Goal: Information Seeking & Learning: Check status

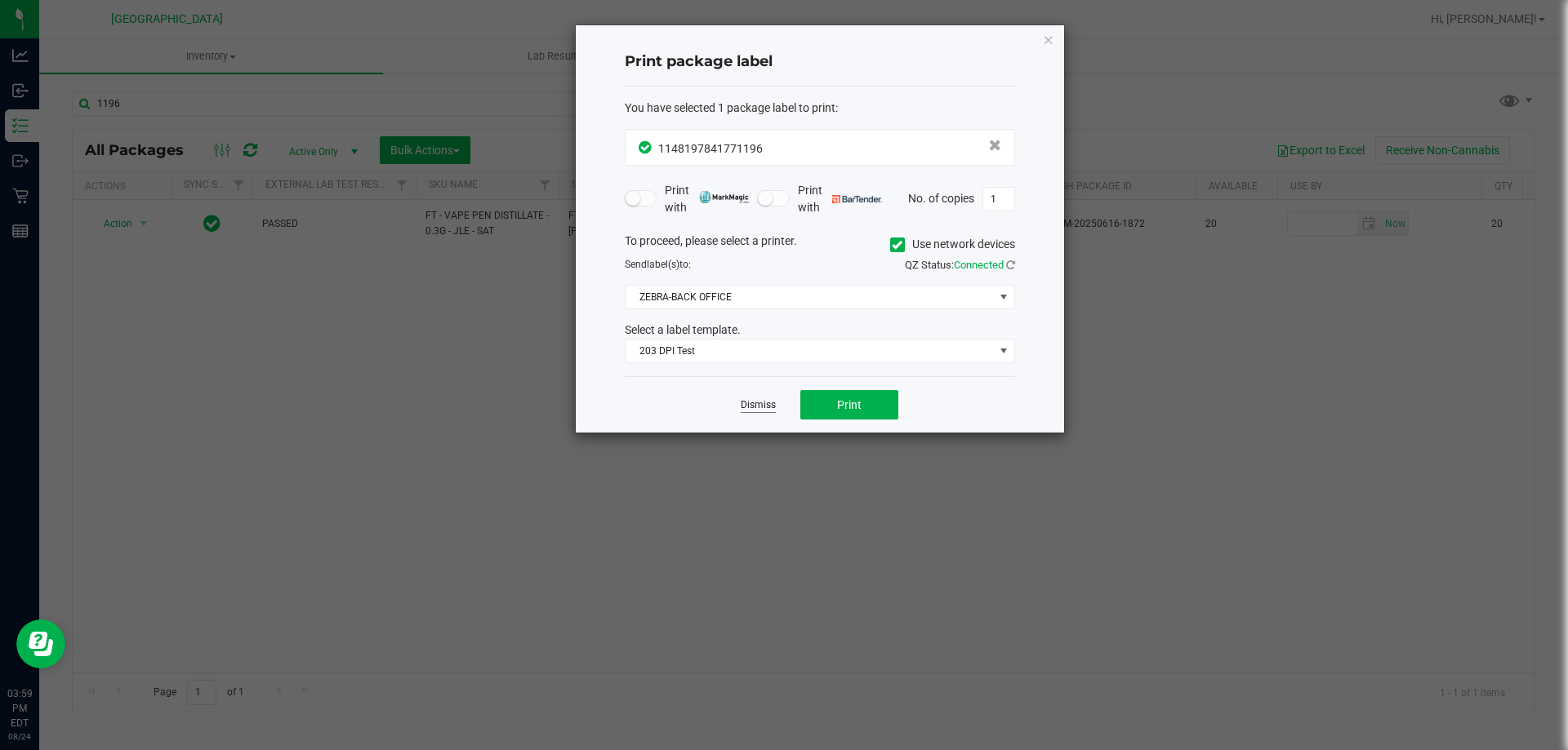
click at [756, 408] on link "Dismiss" at bounding box center [758, 405] width 35 height 14
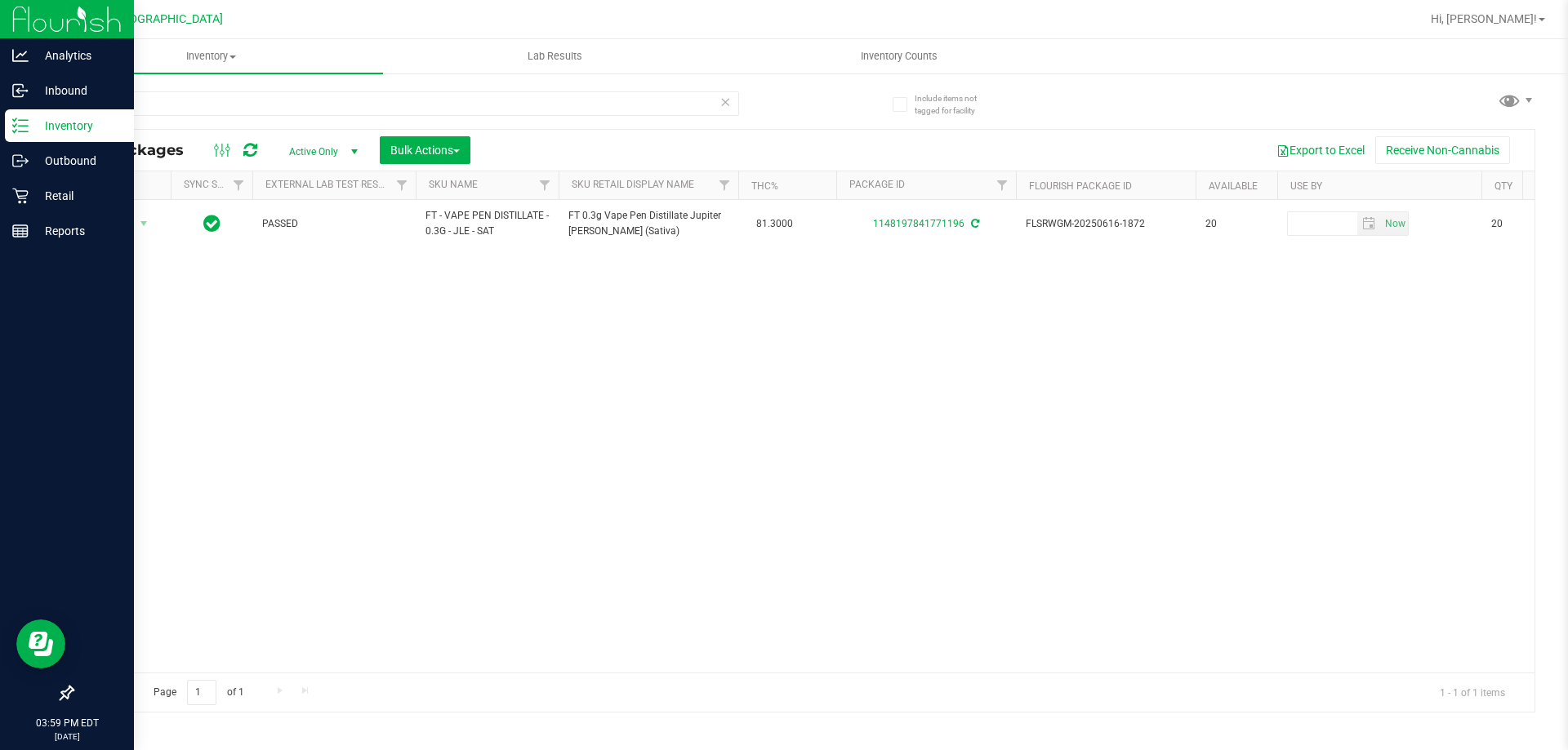
click at [84, 138] on div "Inventory" at bounding box center [70, 126] width 129 height 33
click at [79, 93] on p "Inbound" at bounding box center [78, 90] width 98 height 20
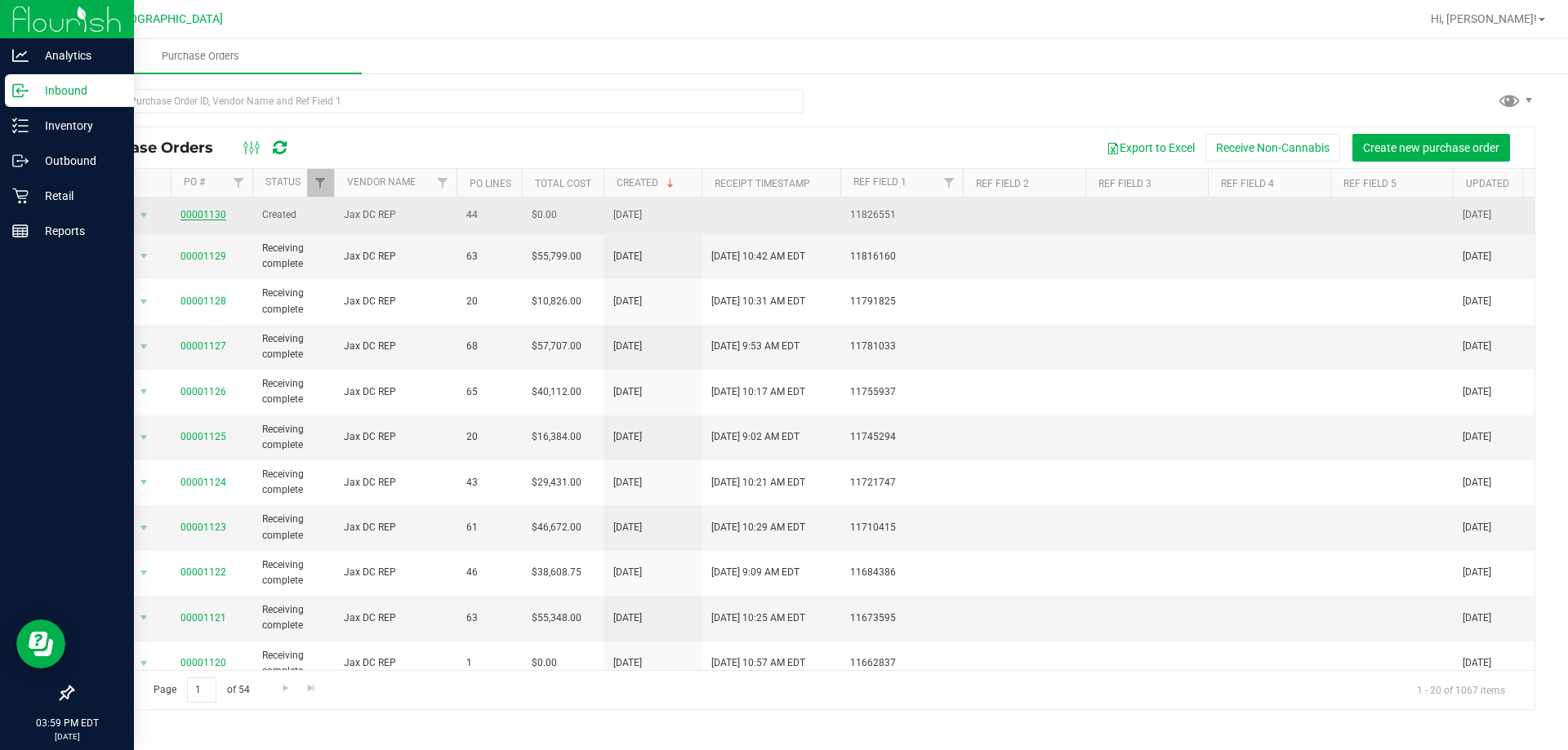
click at [205, 212] on link "00001130" at bounding box center [202, 214] width 46 height 11
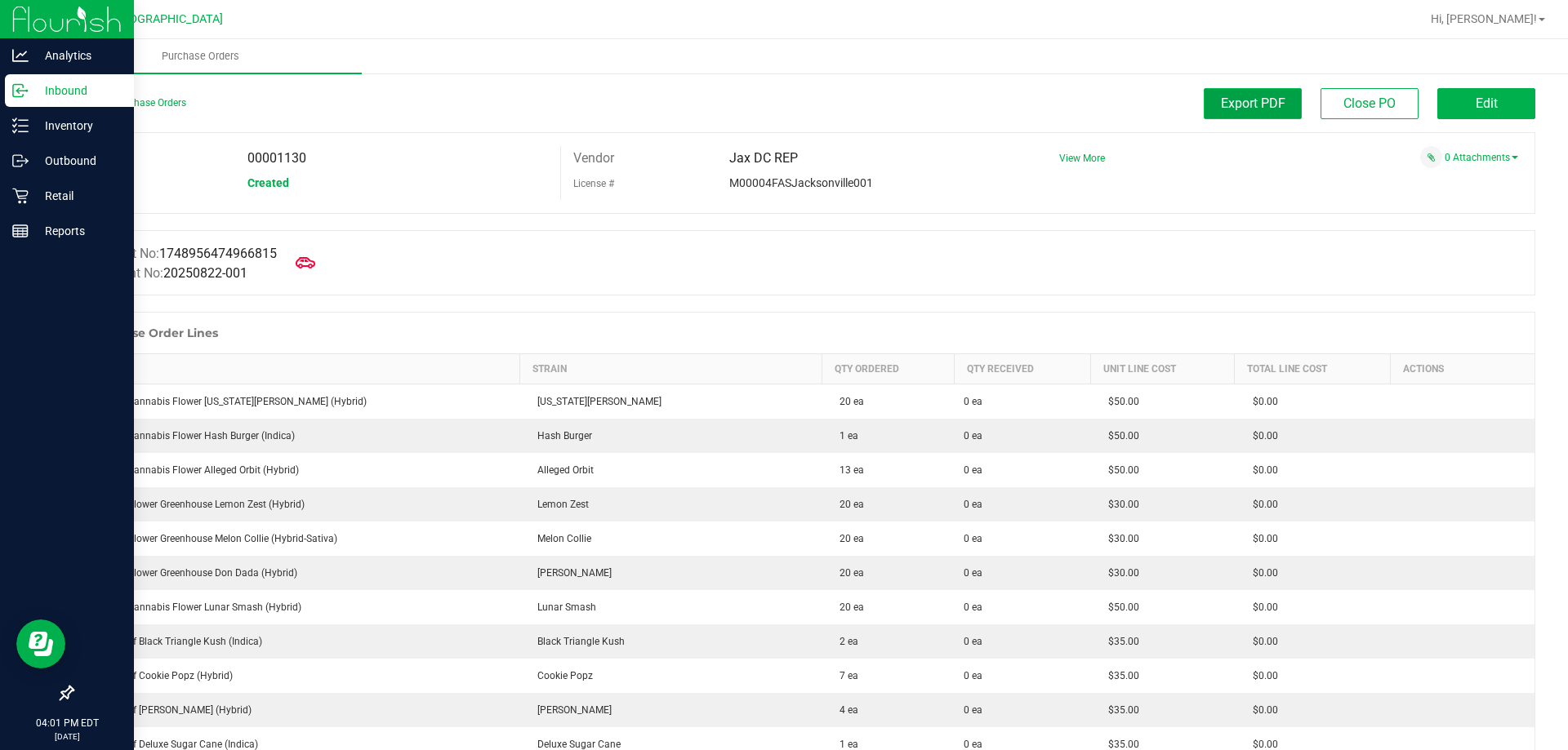
click at [1221, 106] on span "Export PDF" at bounding box center [1253, 103] width 65 height 15
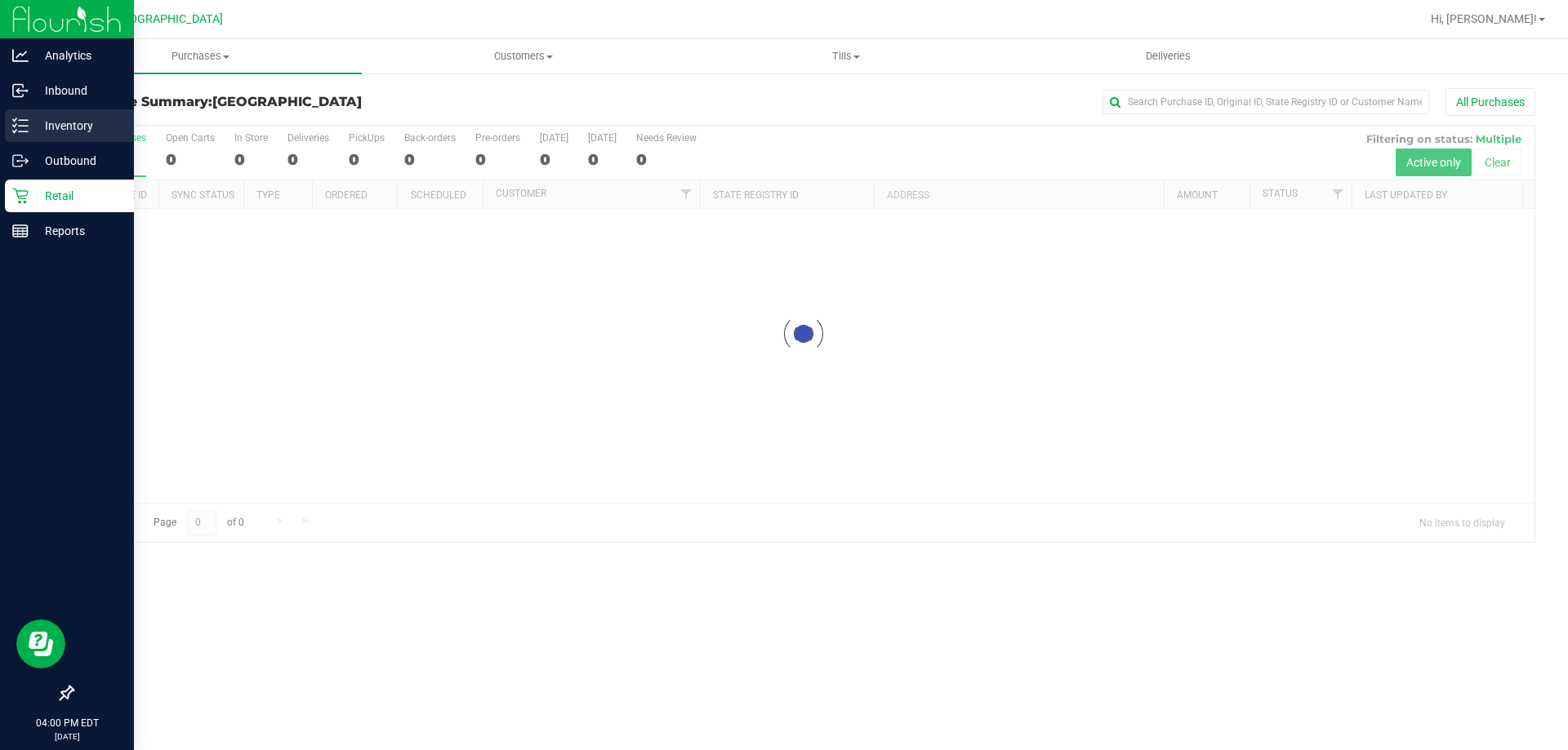
click at [94, 133] on p "Inventory" at bounding box center [78, 126] width 98 height 20
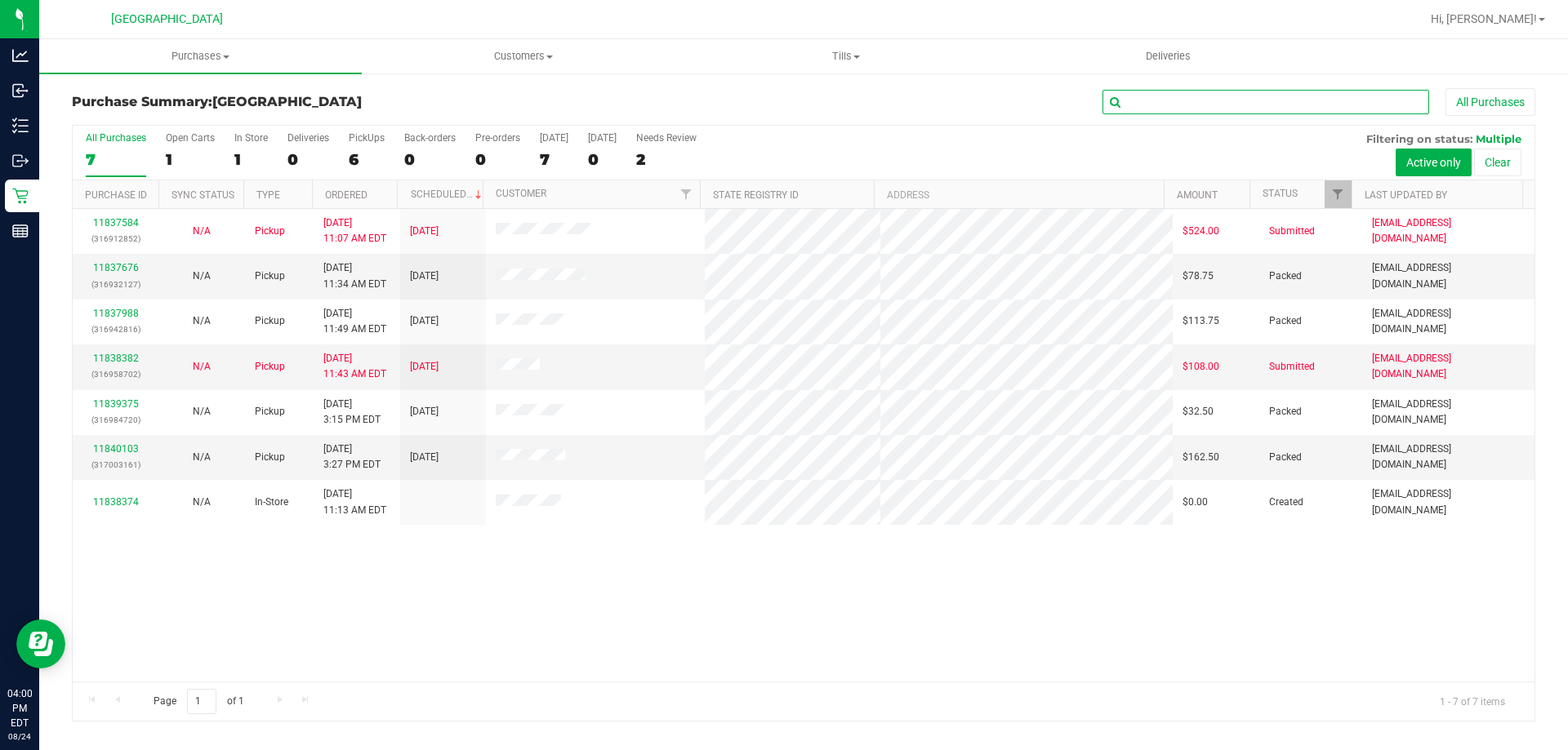
click at [1233, 97] on input "text" at bounding box center [1265, 102] width 327 height 24
click at [1280, 104] on input "text" at bounding box center [1265, 102] width 327 height 24
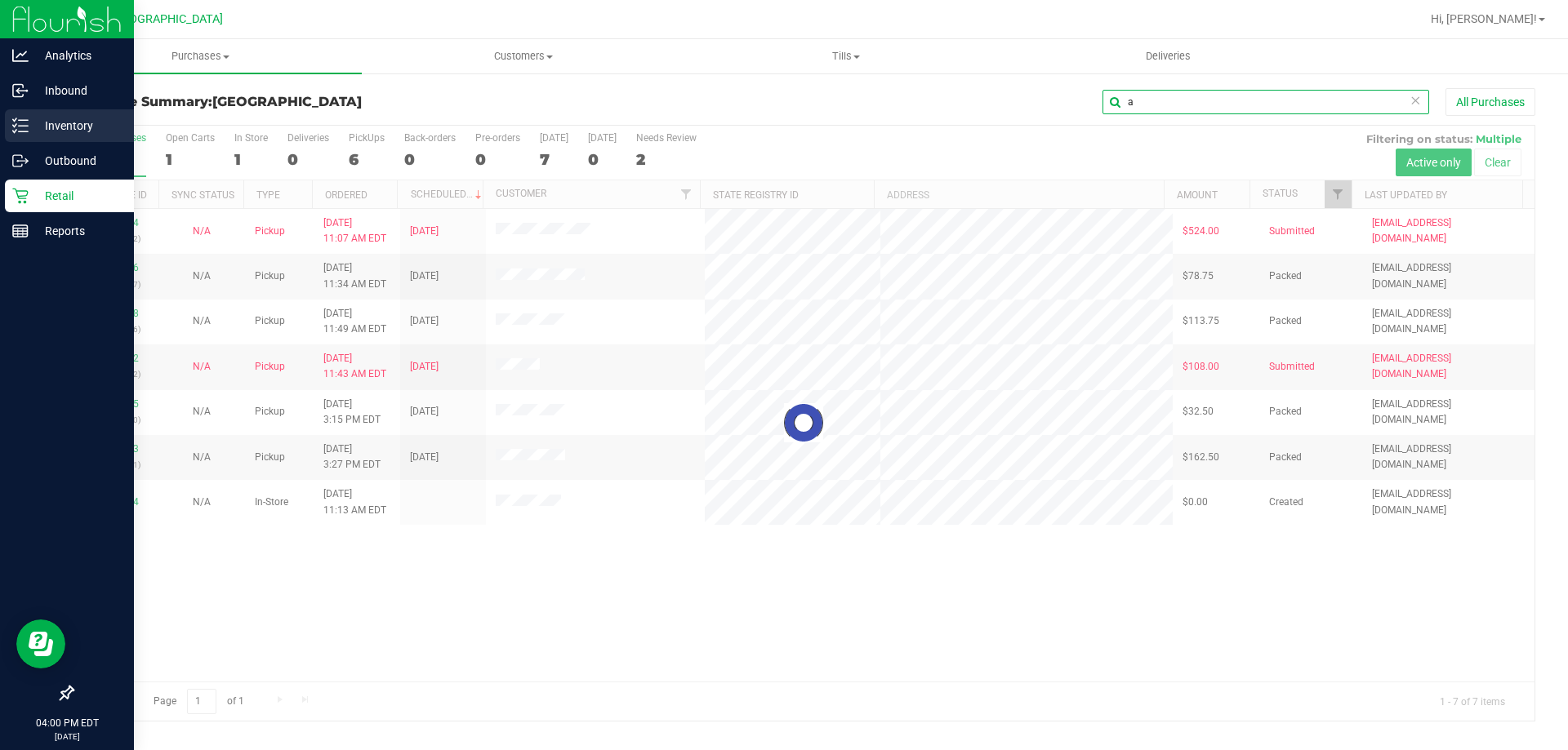
type input "a"
click at [57, 117] on p "Inventory" at bounding box center [78, 126] width 98 height 20
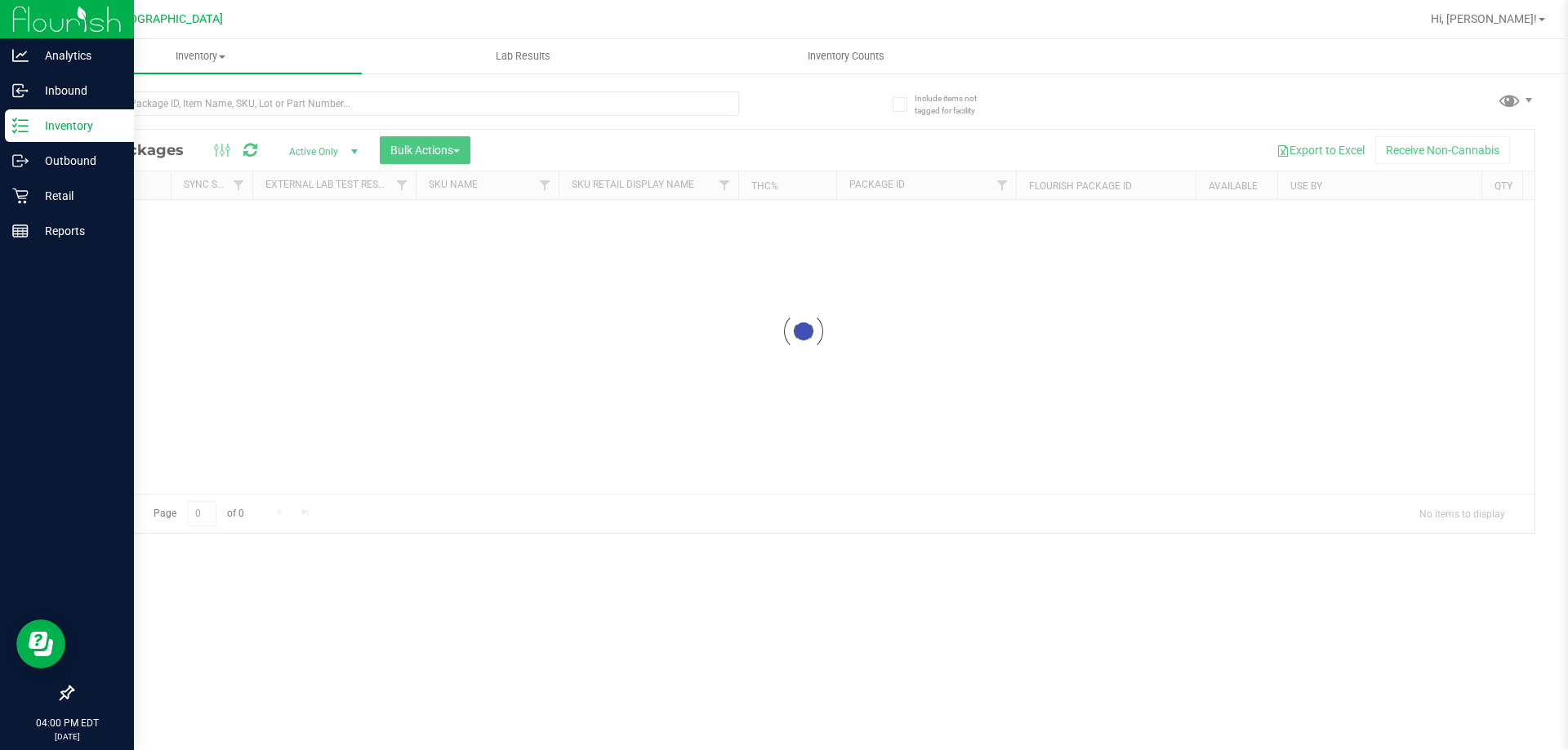
click at [60, 117] on p "Inventory" at bounding box center [78, 126] width 98 height 20
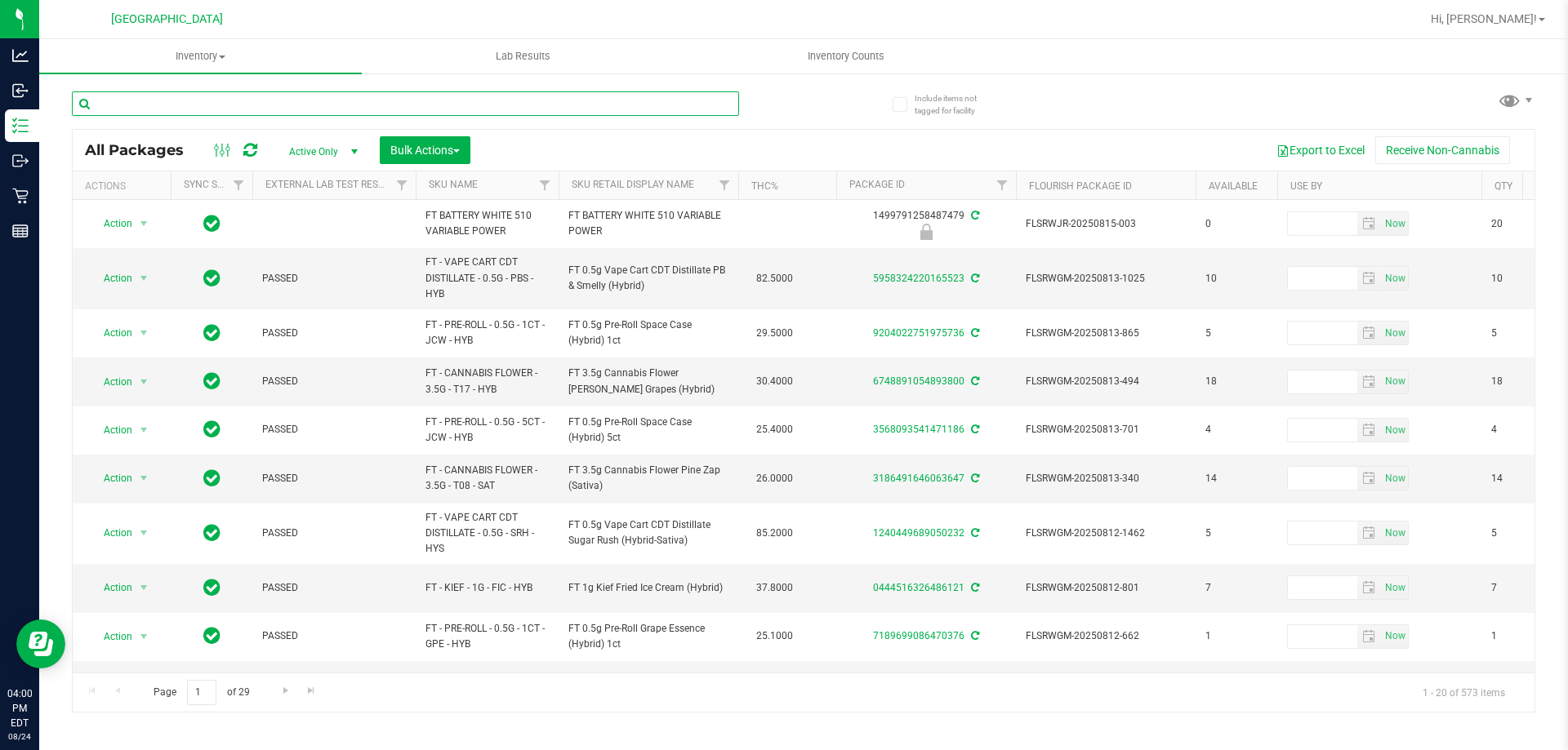
click at [599, 103] on input "text" at bounding box center [405, 103] width 667 height 24
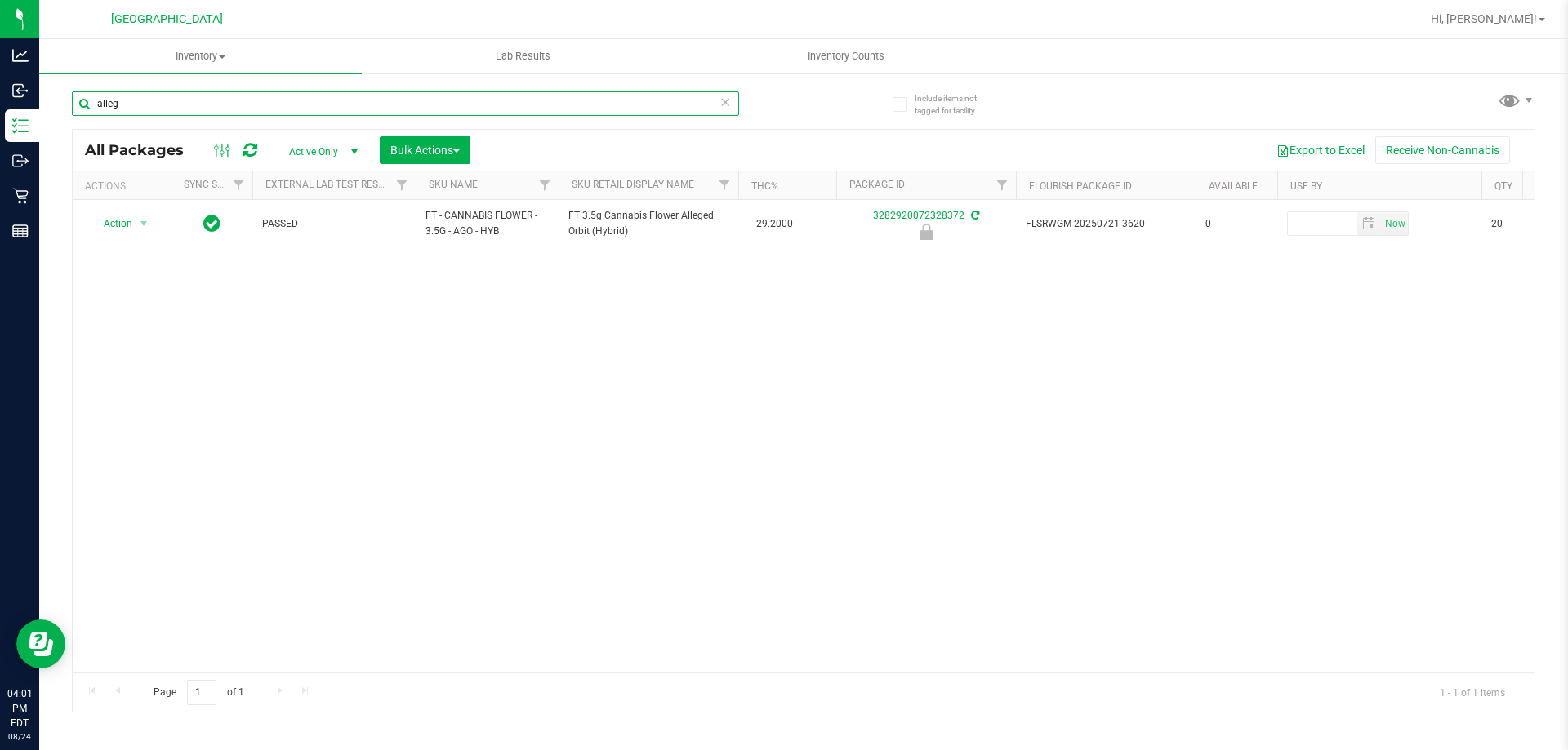
click at [225, 96] on input "alleg" at bounding box center [405, 103] width 667 height 24
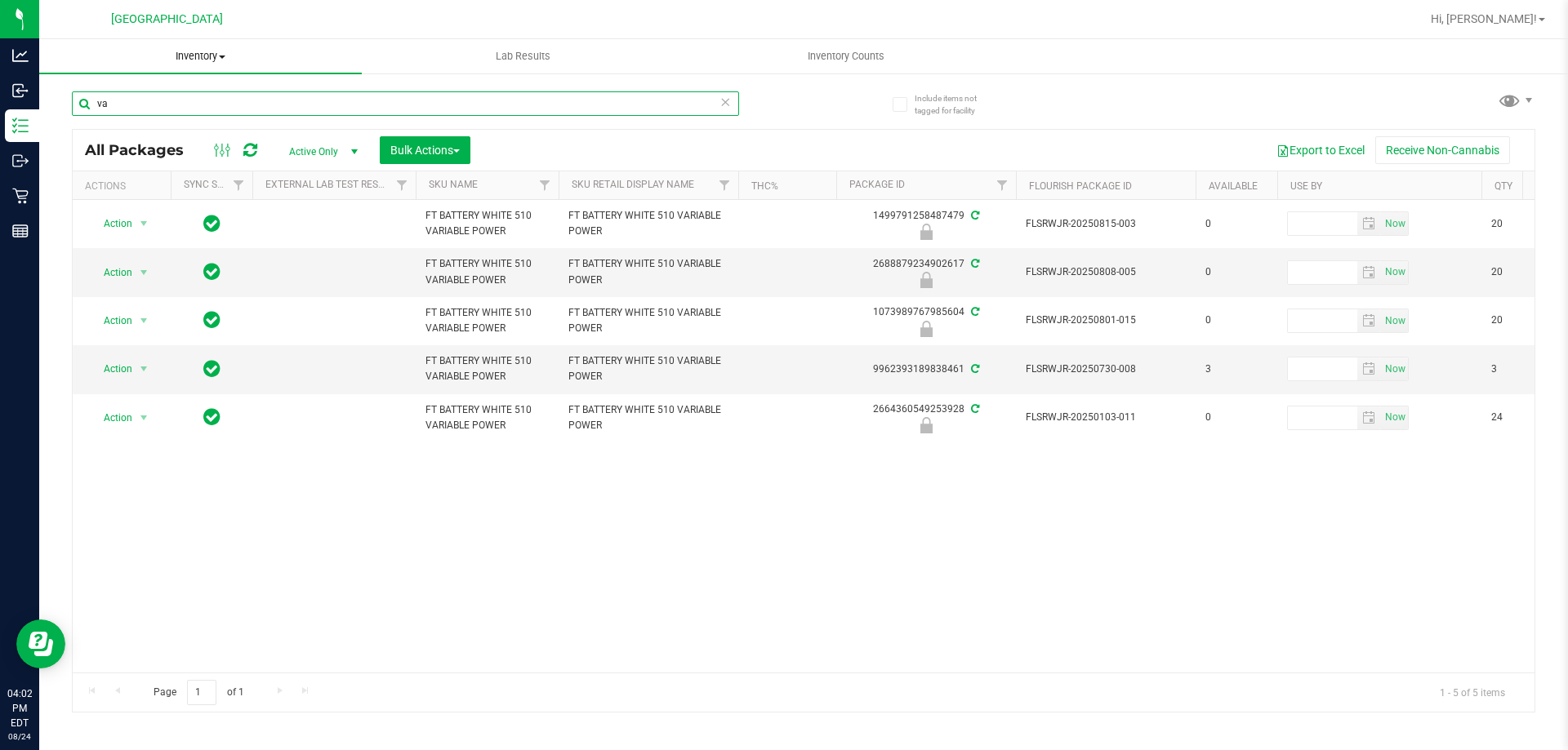
type input "v"
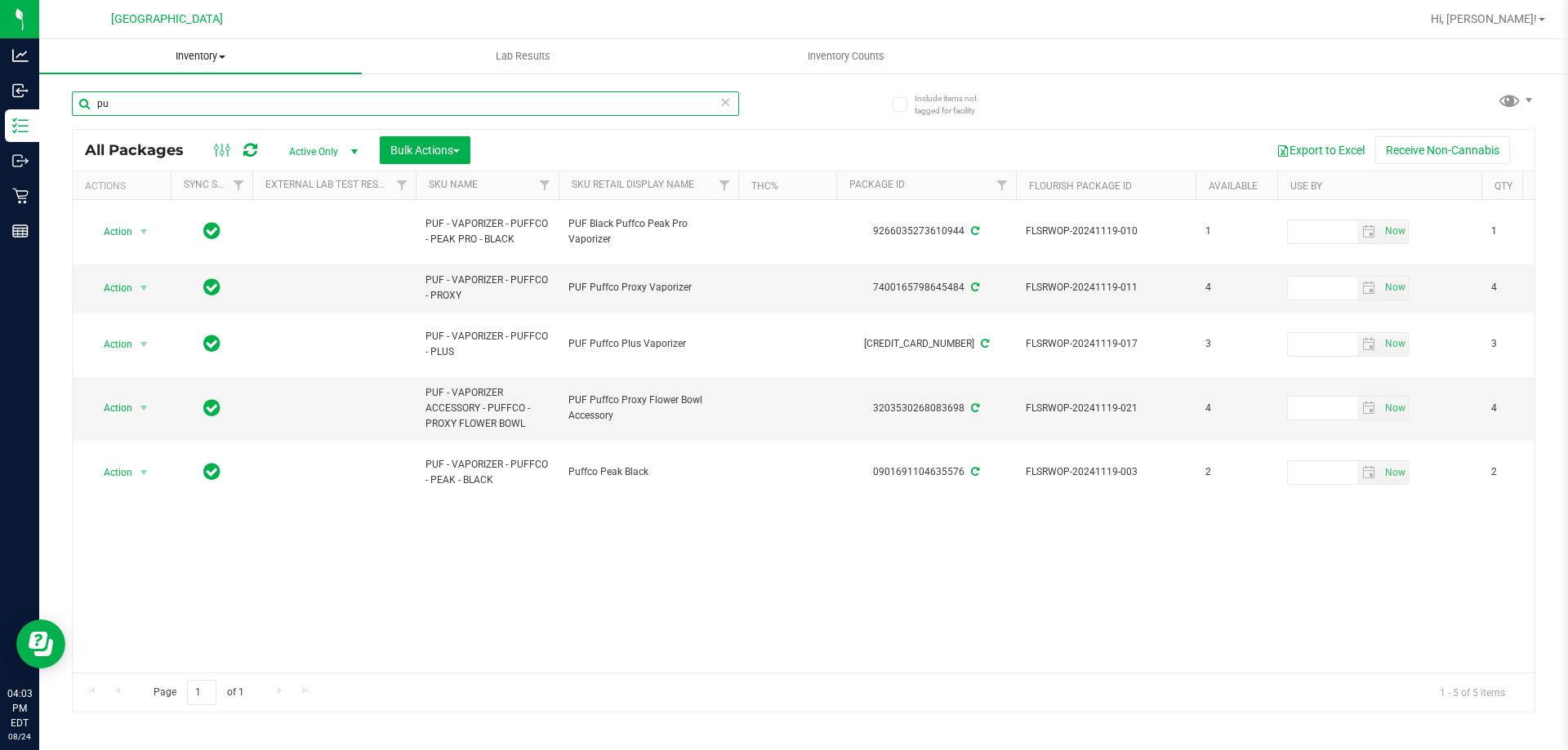
type input "p"
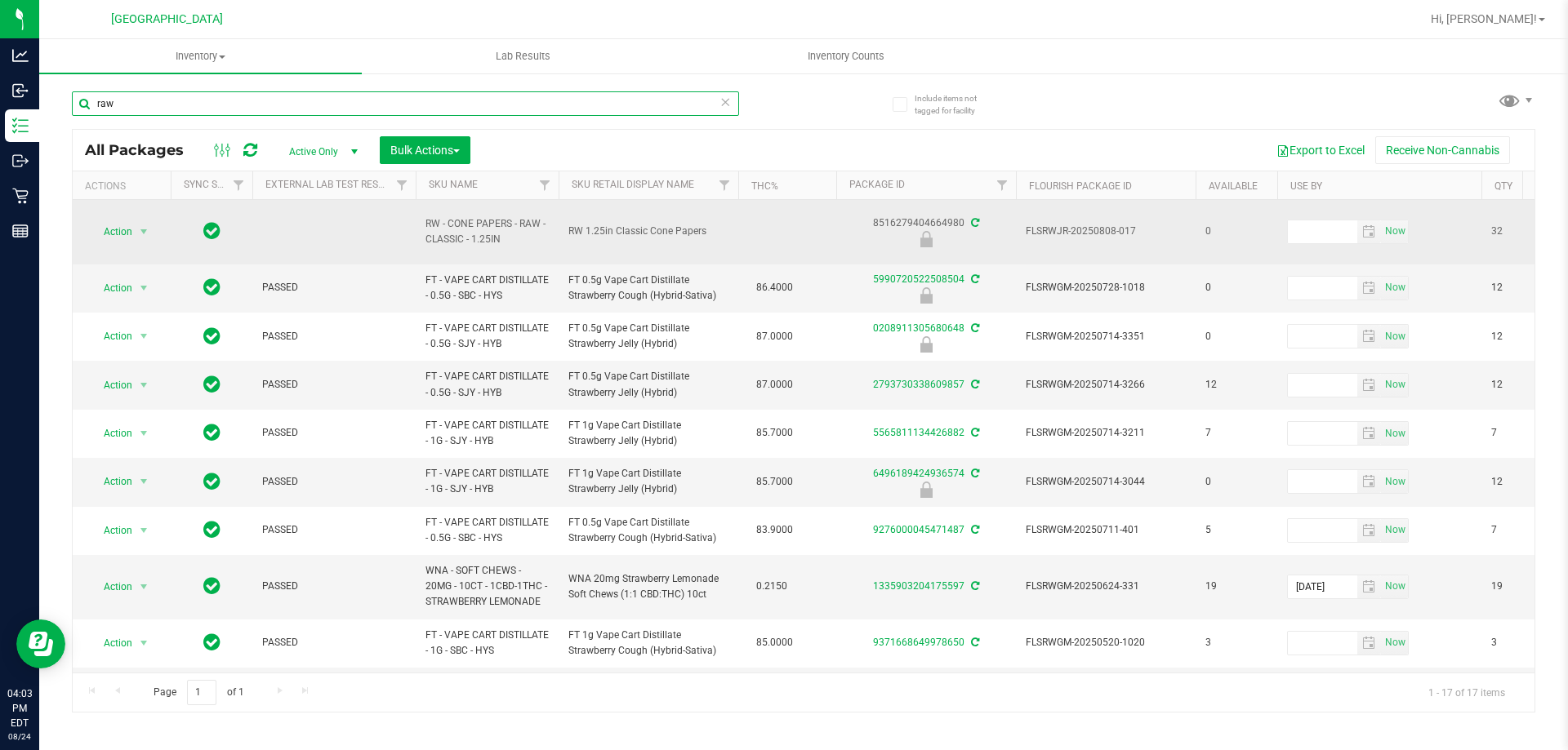
type input "raw"
click at [476, 232] on span "RW - CONE PAPERS - RAW - CLASSIC - 1.25IN" at bounding box center [487, 232] width 123 height 31
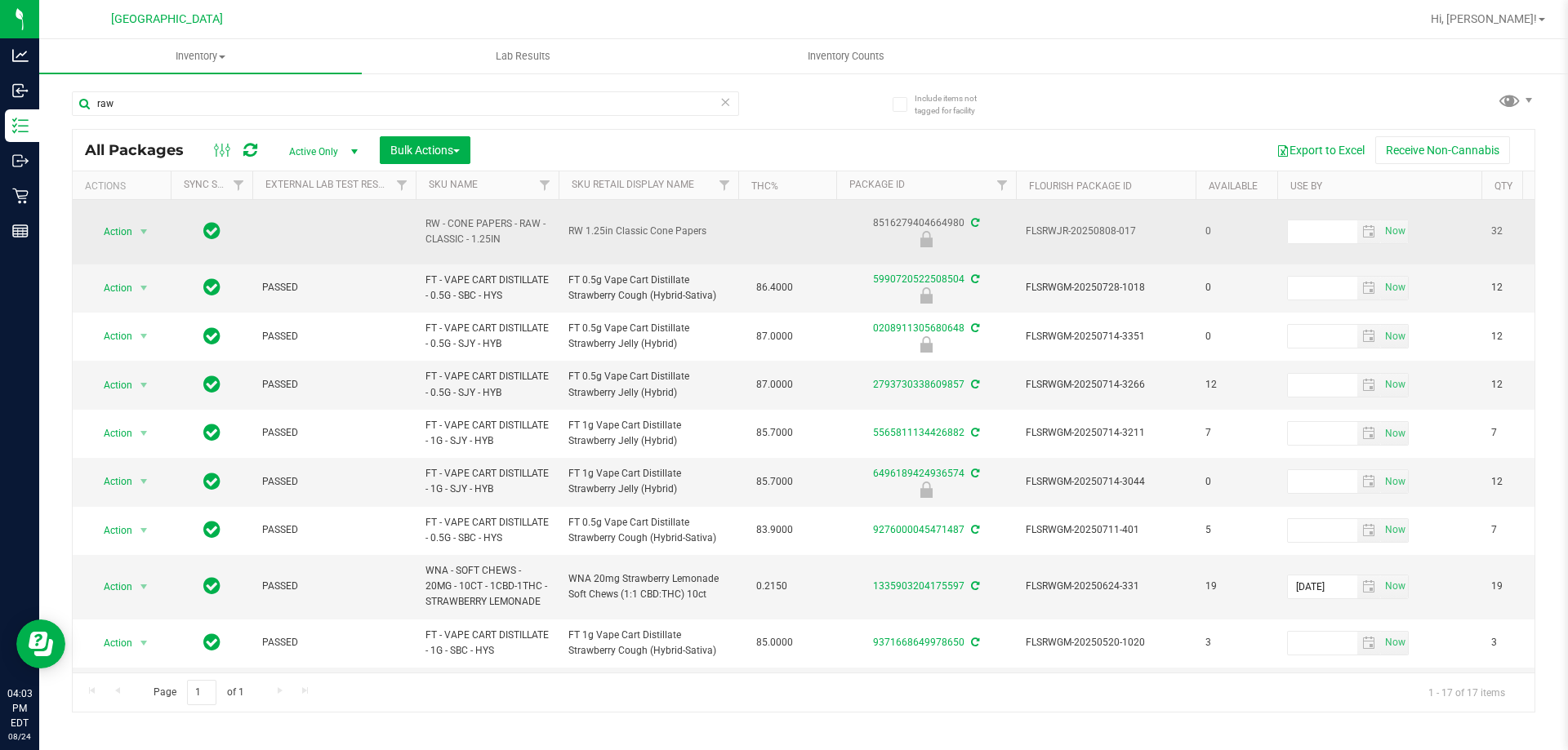
click at [476, 232] on span "RW - CONE PAPERS - RAW - CLASSIC - 1.25IN" at bounding box center [487, 232] width 123 height 31
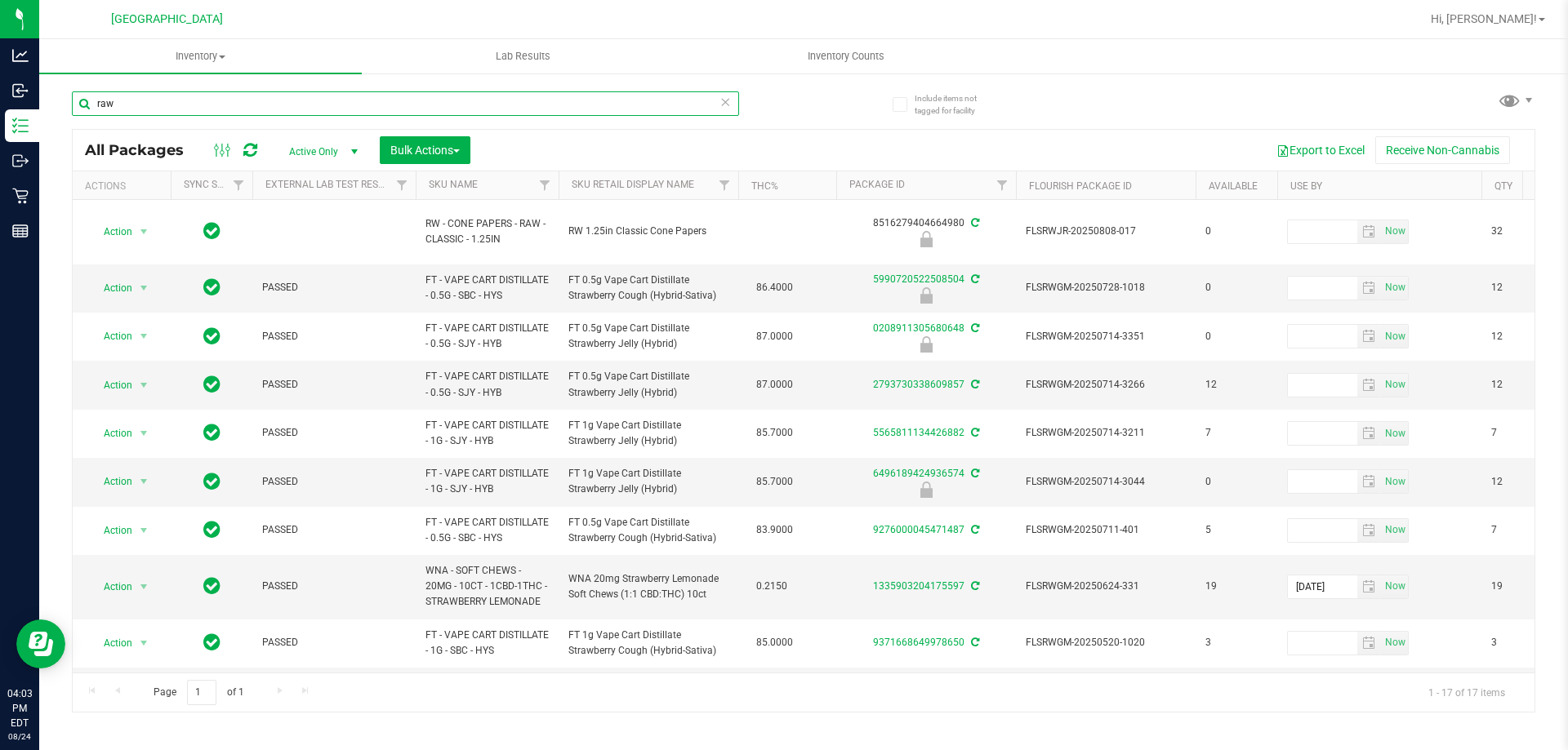
click at [216, 105] on input "raw" at bounding box center [405, 103] width 667 height 24
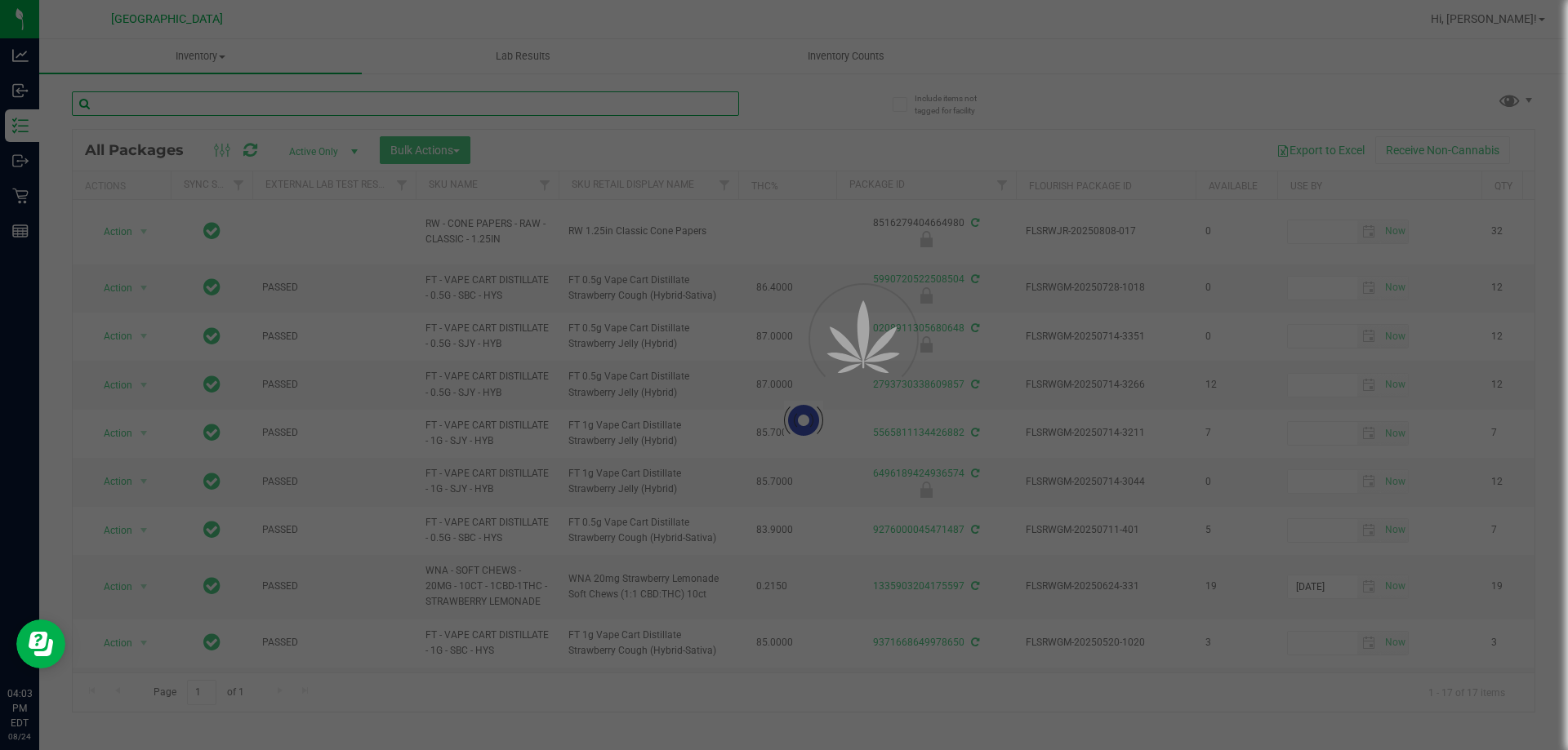
paste input "RW - CONE PAPERS - RAW - CLASSIC - 1.25IN"
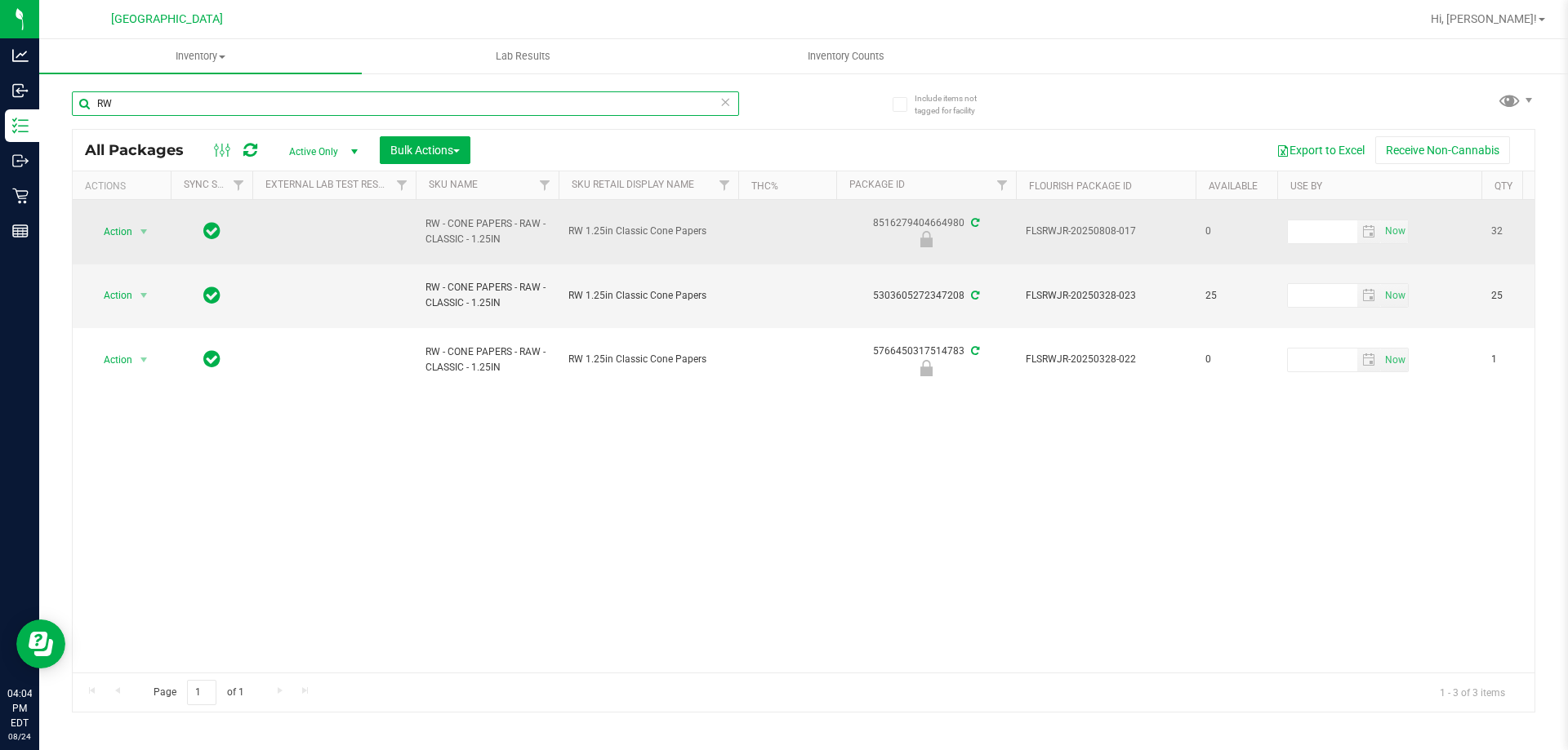
type input "R"
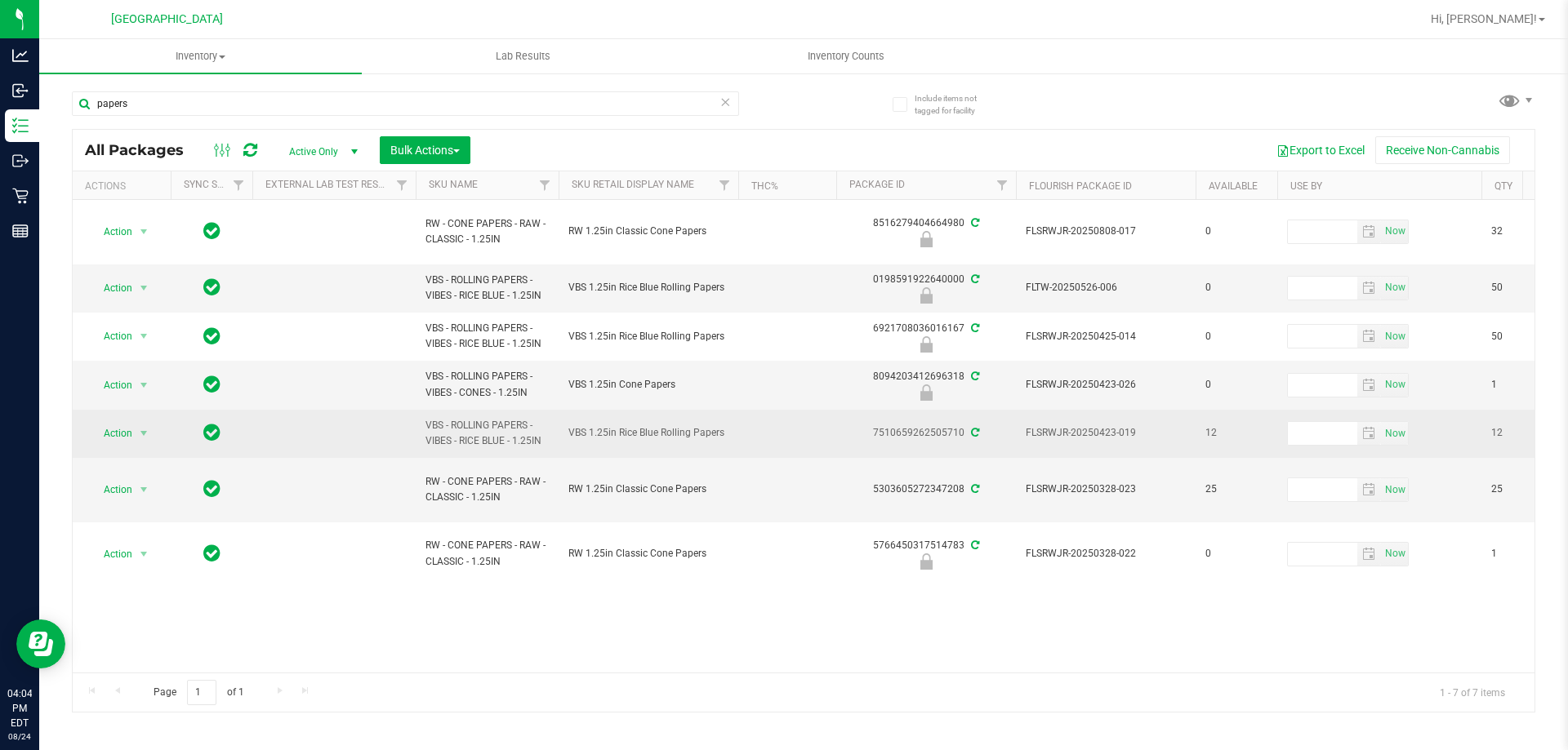
click at [679, 430] on span "VBS 1.25in Rice Blue Rolling Papers" at bounding box center [649, 433] width 160 height 15
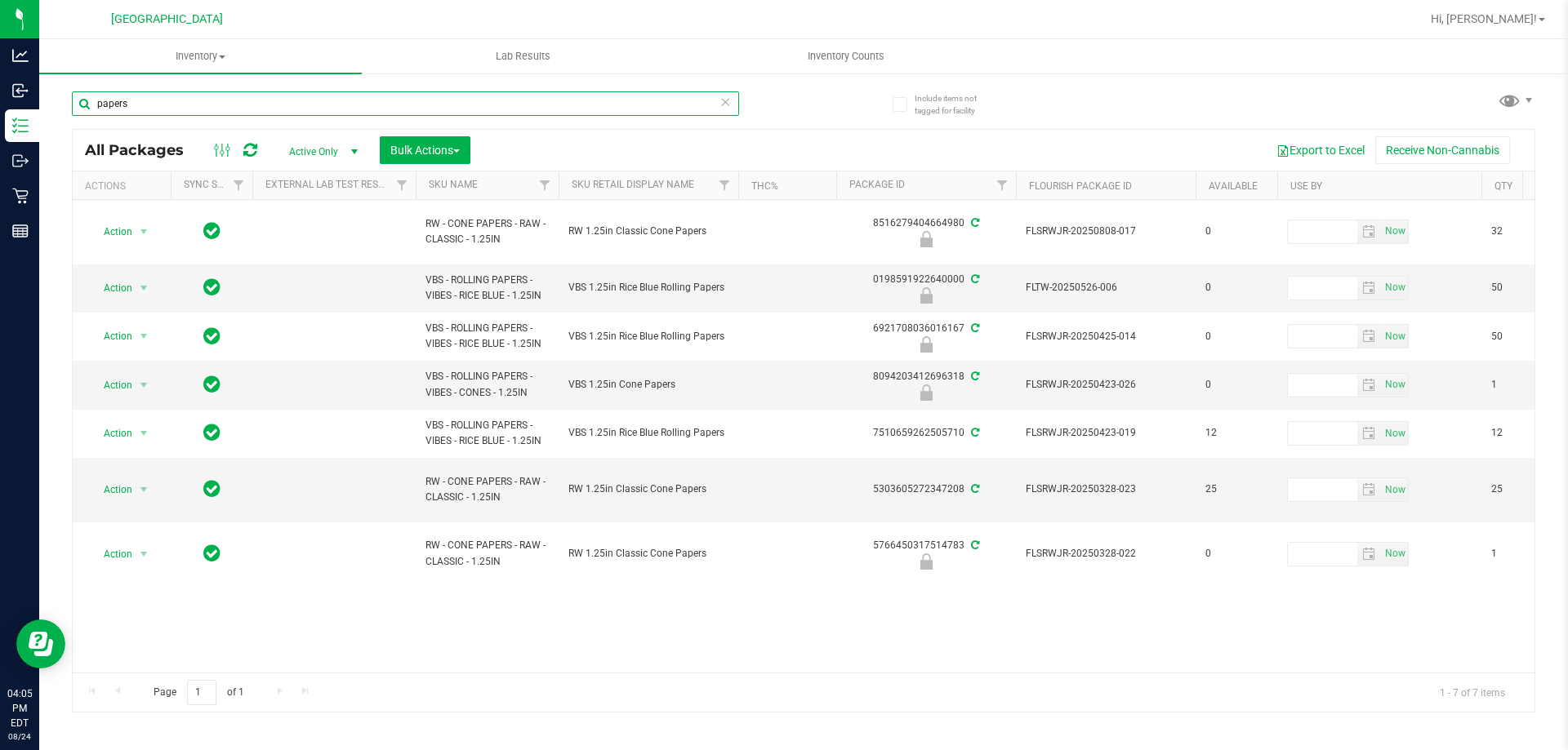
click at [186, 106] on input "papers" at bounding box center [405, 103] width 667 height 24
click at [184, 106] on input "papers" at bounding box center [405, 103] width 667 height 24
click at [180, 106] on input "papers" at bounding box center [405, 103] width 667 height 24
type input "s"
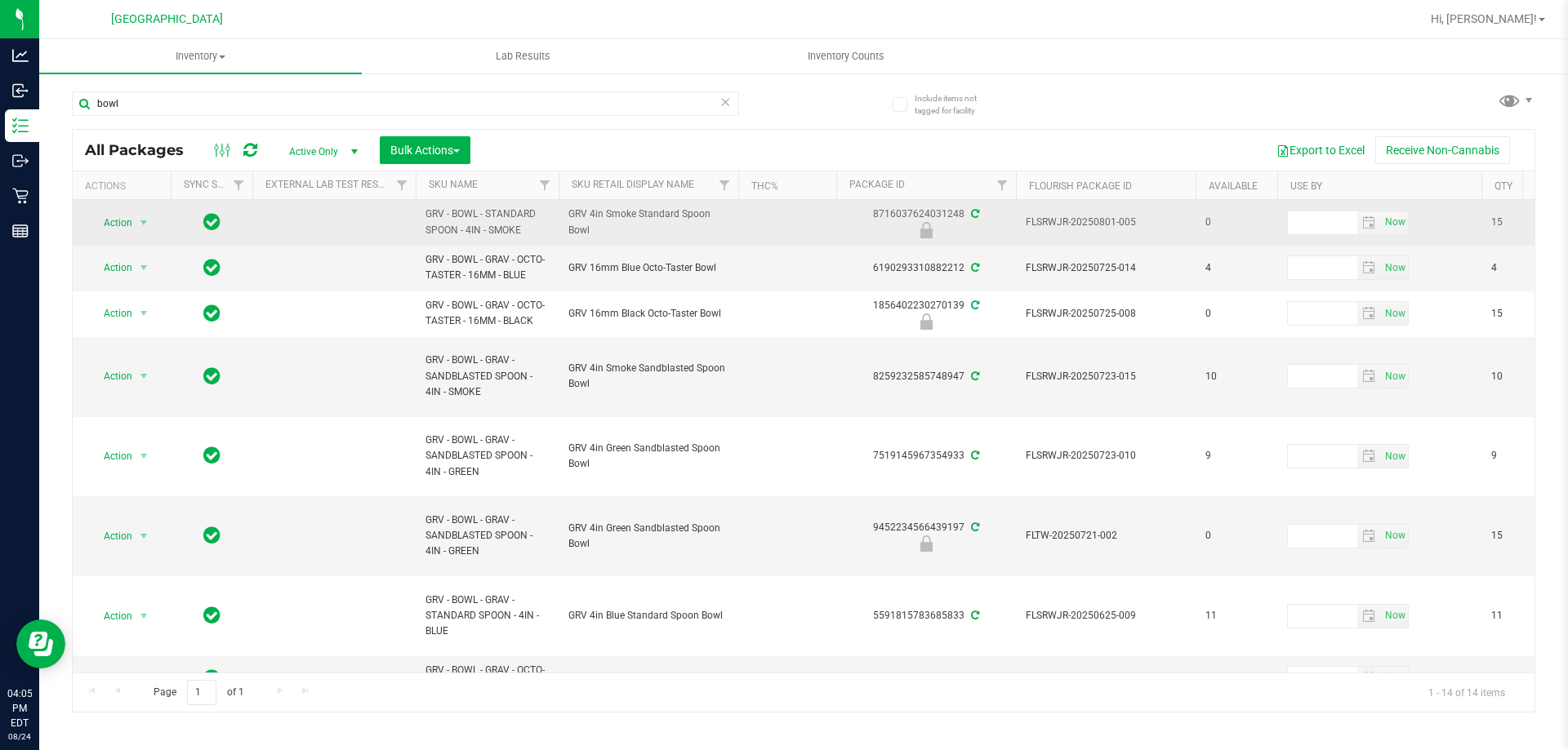
click at [507, 223] on span "GRV - BOWL - STANDARD SPOON - 4IN - SMOKE" at bounding box center [487, 222] width 123 height 31
copy tr "GRV - BOWL - STANDARD SPOON - 4IN - SMOKE"
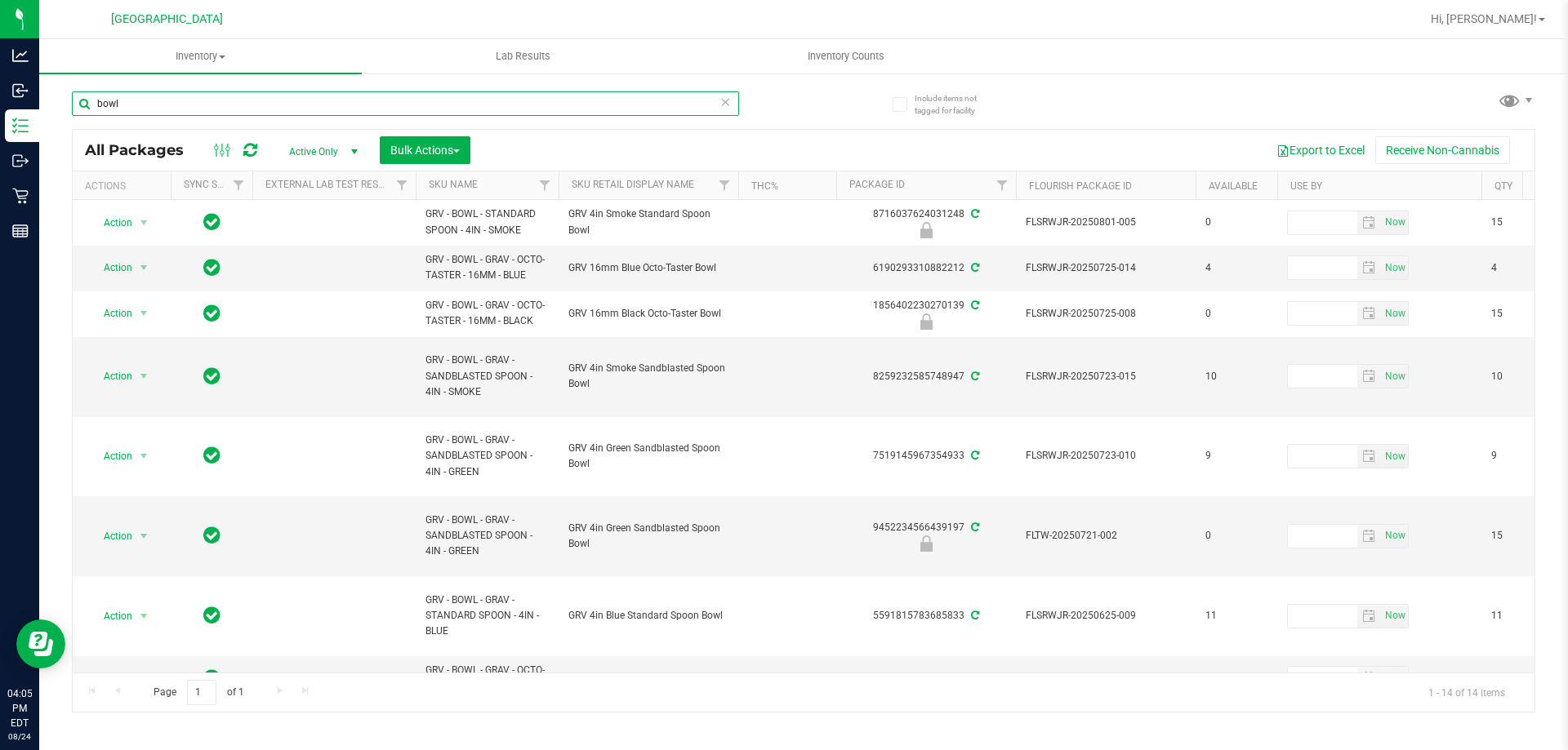
click at [216, 105] on input "bowl" at bounding box center [405, 103] width 667 height 24
paste input "GRV - BOWL - STANDARD SPOON - 4IN - SMOKE"
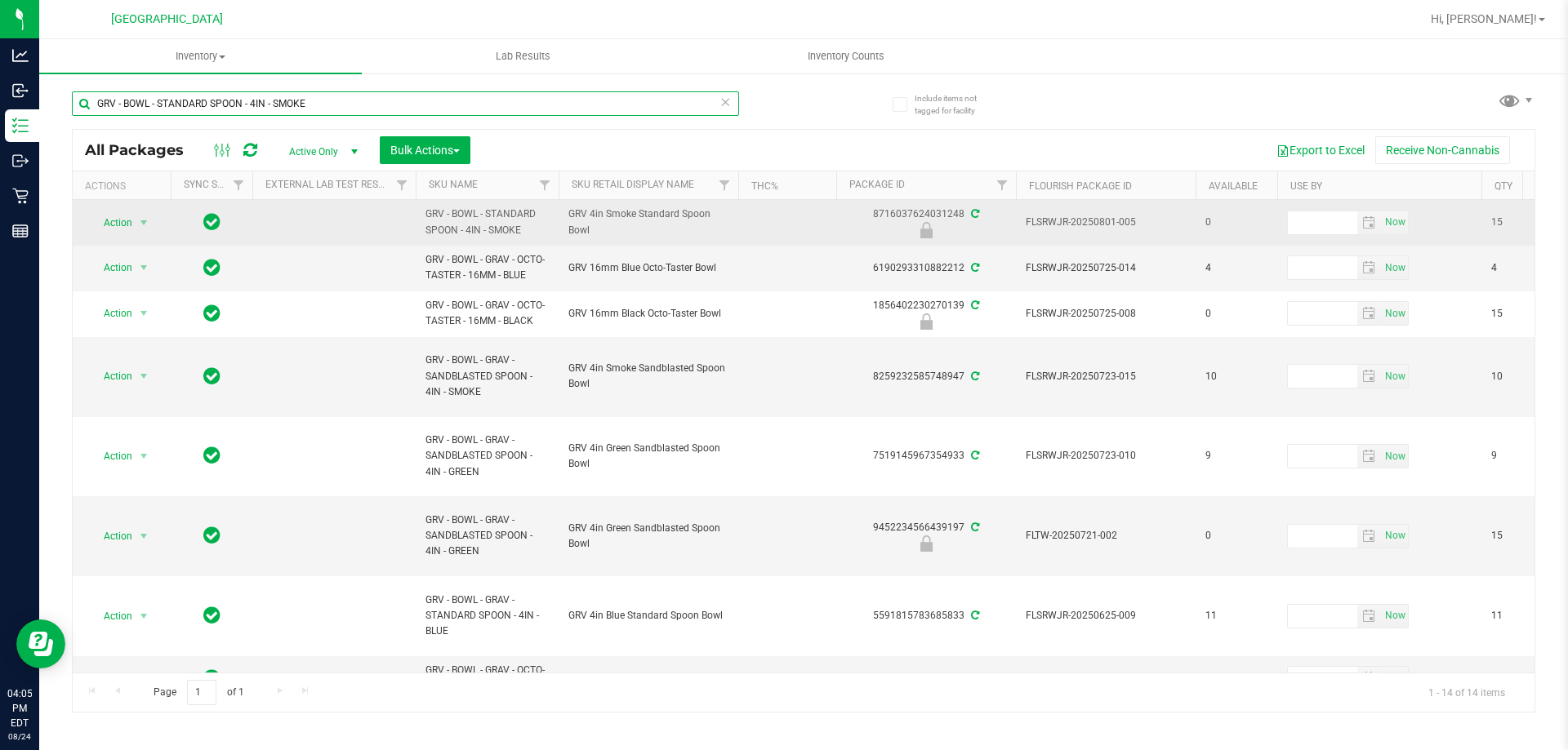
type input "GRV - BOWL - STANDARD SPOON - 4IN - SMOKE"
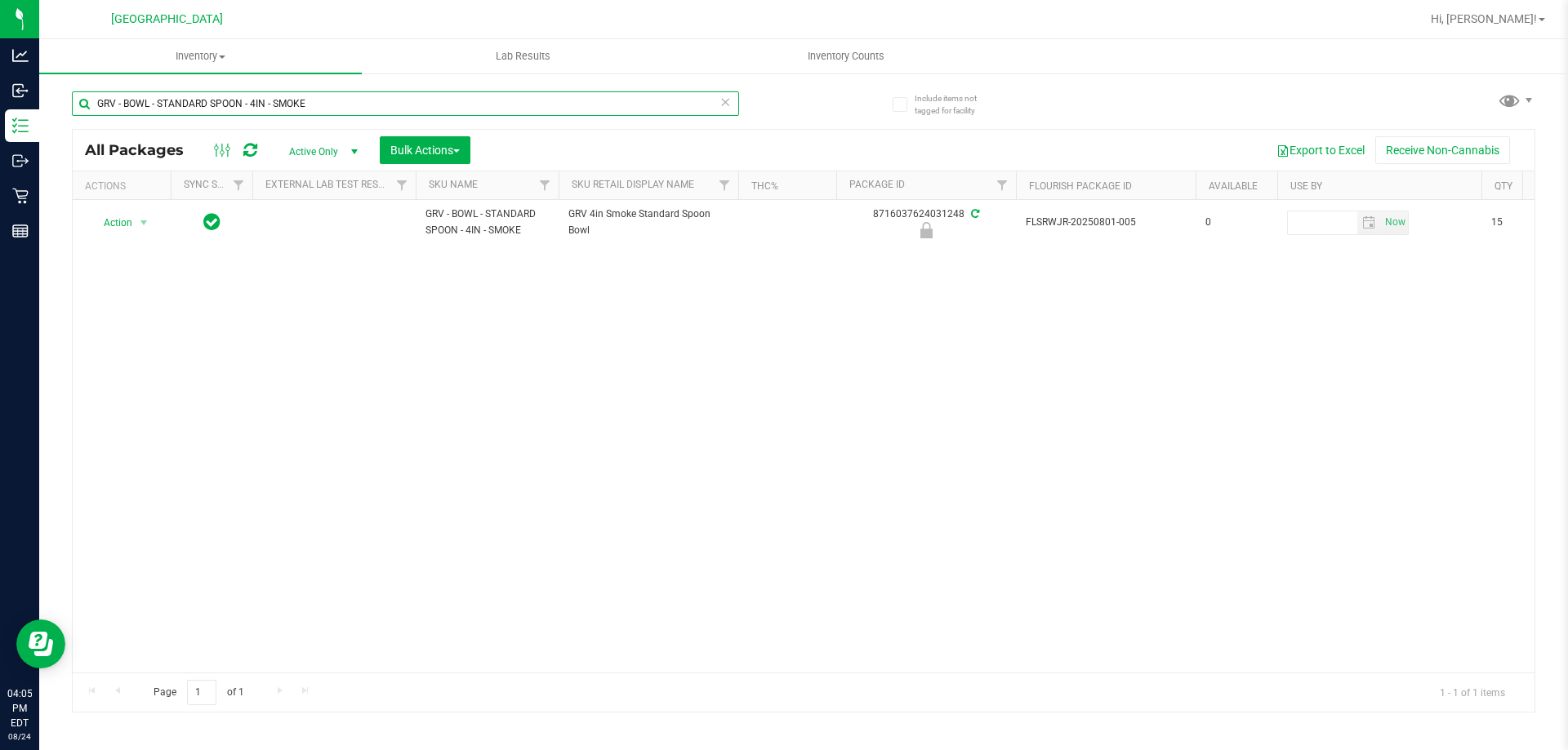
click at [334, 103] on input "GRV - BOWL - STANDARD SPOON - 4IN - SMOKE" at bounding box center [405, 103] width 667 height 24
drag, startPoint x: 334, startPoint y: 103, endPoint x: 83, endPoint y: 127, distance: 252.1
click at [83, 127] on div "GRV - BOWL - STANDARD SPOON - 4IN - SMOKE" at bounding box center [405, 110] width 667 height 38
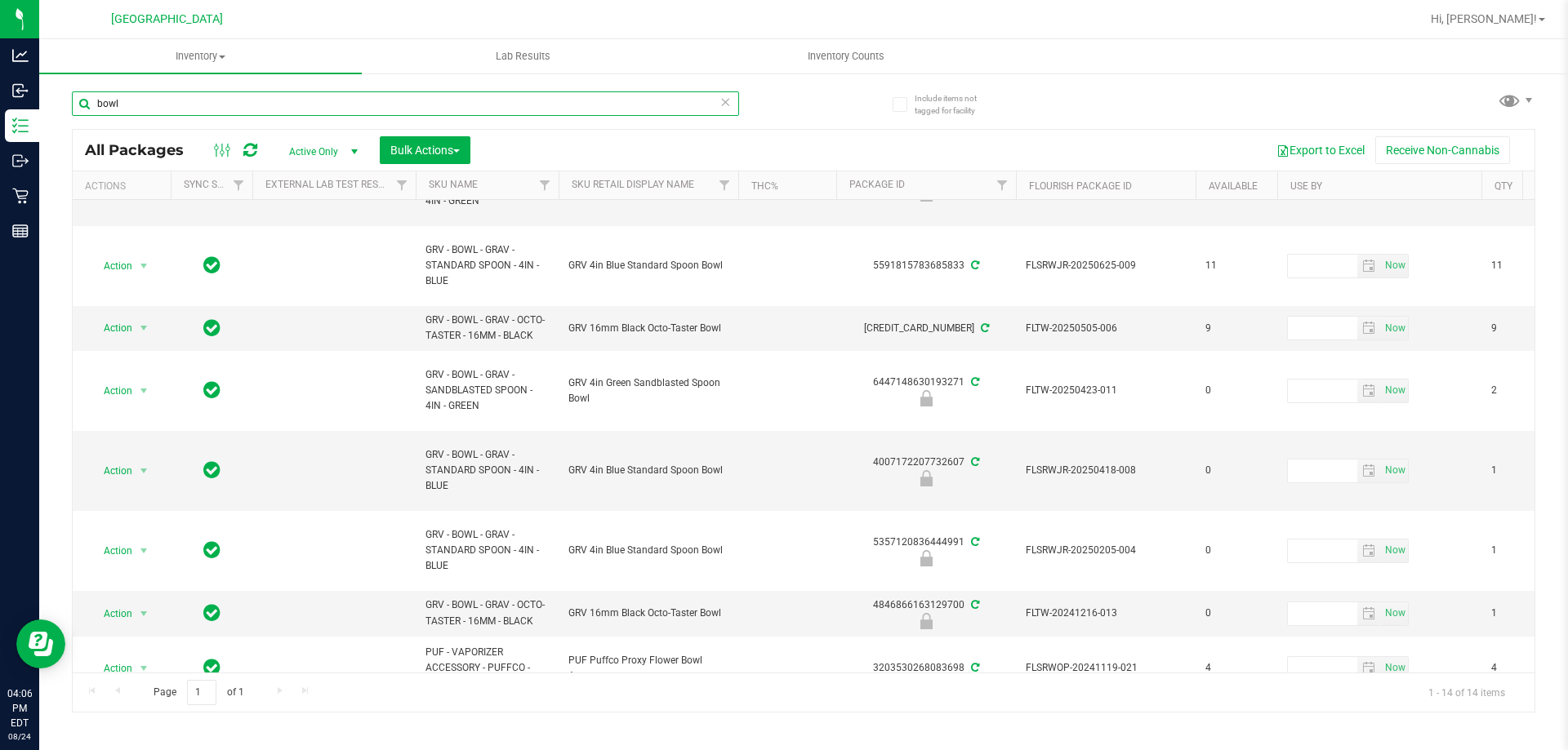
scroll to position [470, 0]
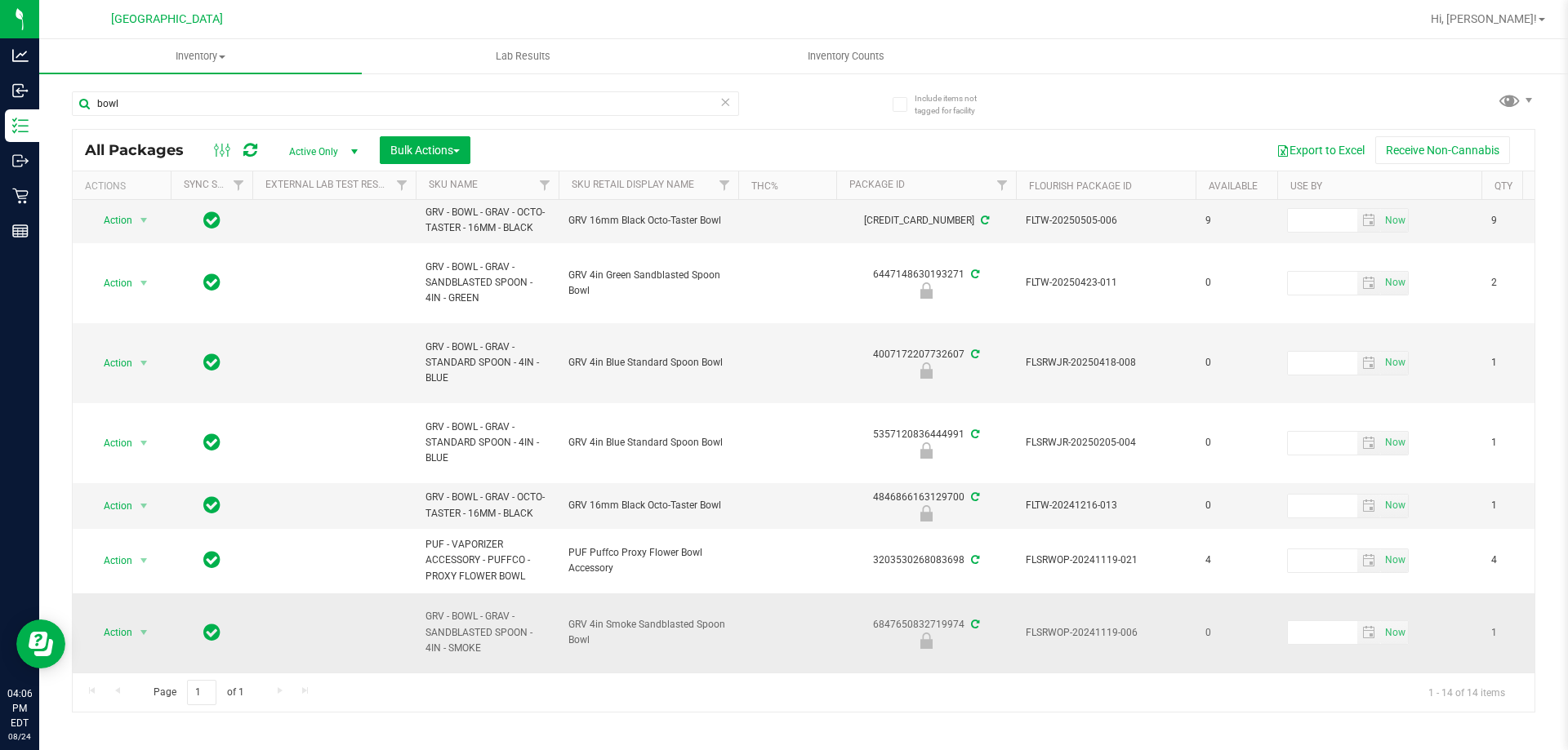
click at [469, 622] on span "GRV - BOWL - GRAV - SANDBLASTED SPOON - 4IN - SMOKE" at bounding box center [487, 632] width 123 height 47
click at [467, 622] on span "GRV - BOWL - GRAV - SANDBLASTED SPOON - 4IN - SMOKE" at bounding box center [487, 632] width 123 height 47
copy tr "GRV - BOWL - GRAV - SANDBLASTED SPOON - 4IN - SMOKE"
click at [301, 106] on input "bowl" at bounding box center [405, 103] width 667 height 24
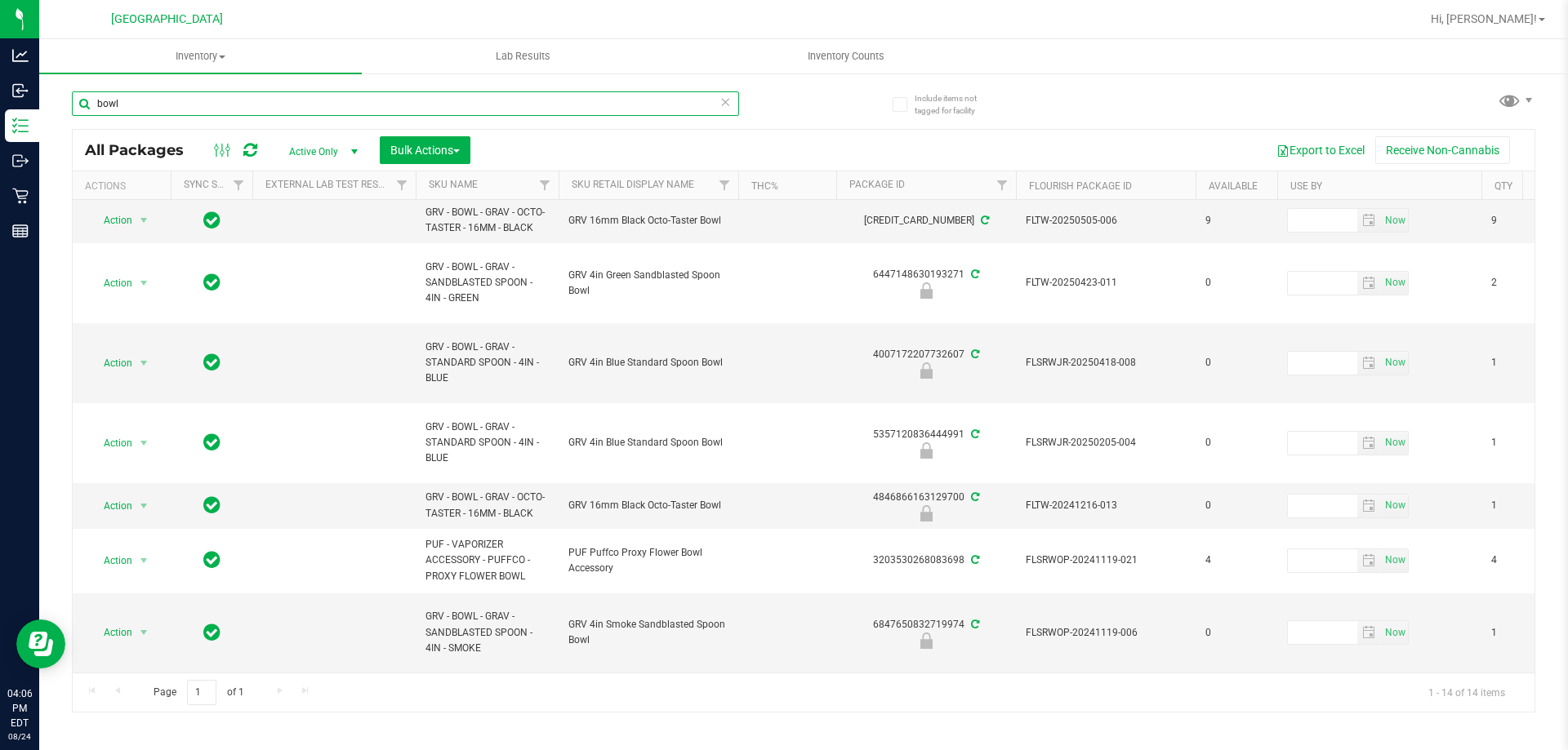
click at [301, 106] on input "bowl" at bounding box center [405, 103] width 667 height 24
paste input "GRV - BOWL - GRAV - SANDBLASTED SPOON - 4IN - SMOKE"
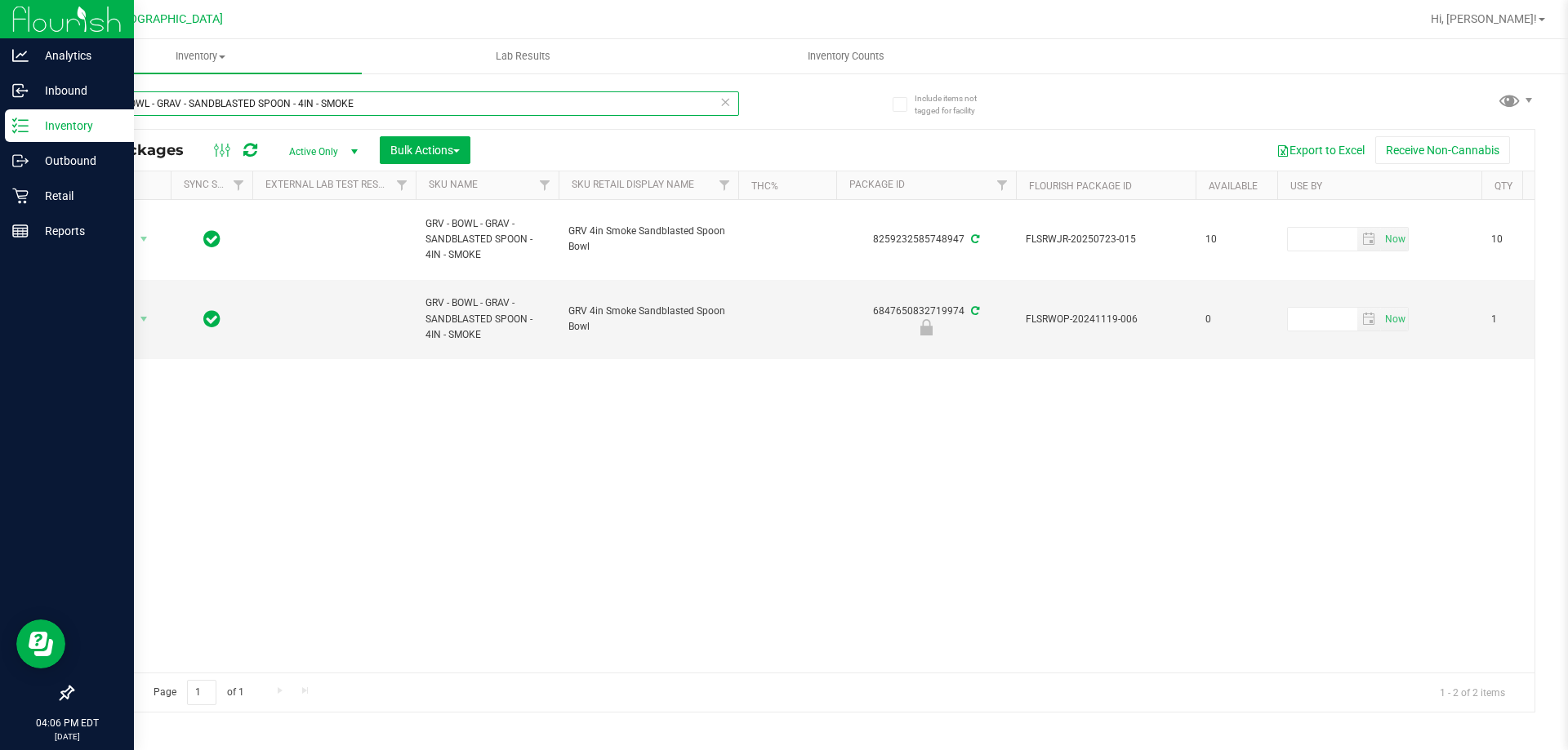
drag, startPoint x: 421, startPoint y: 112, endPoint x: 0, endPoint y: 121, distance: 421.1
click at [0, 124] on div "Analytics Inbound Inventory Outbound Retail Reports 04:06 PM EDT [DATE] 08/24 […" at bounding box center [784, 375] width 1568 height 750
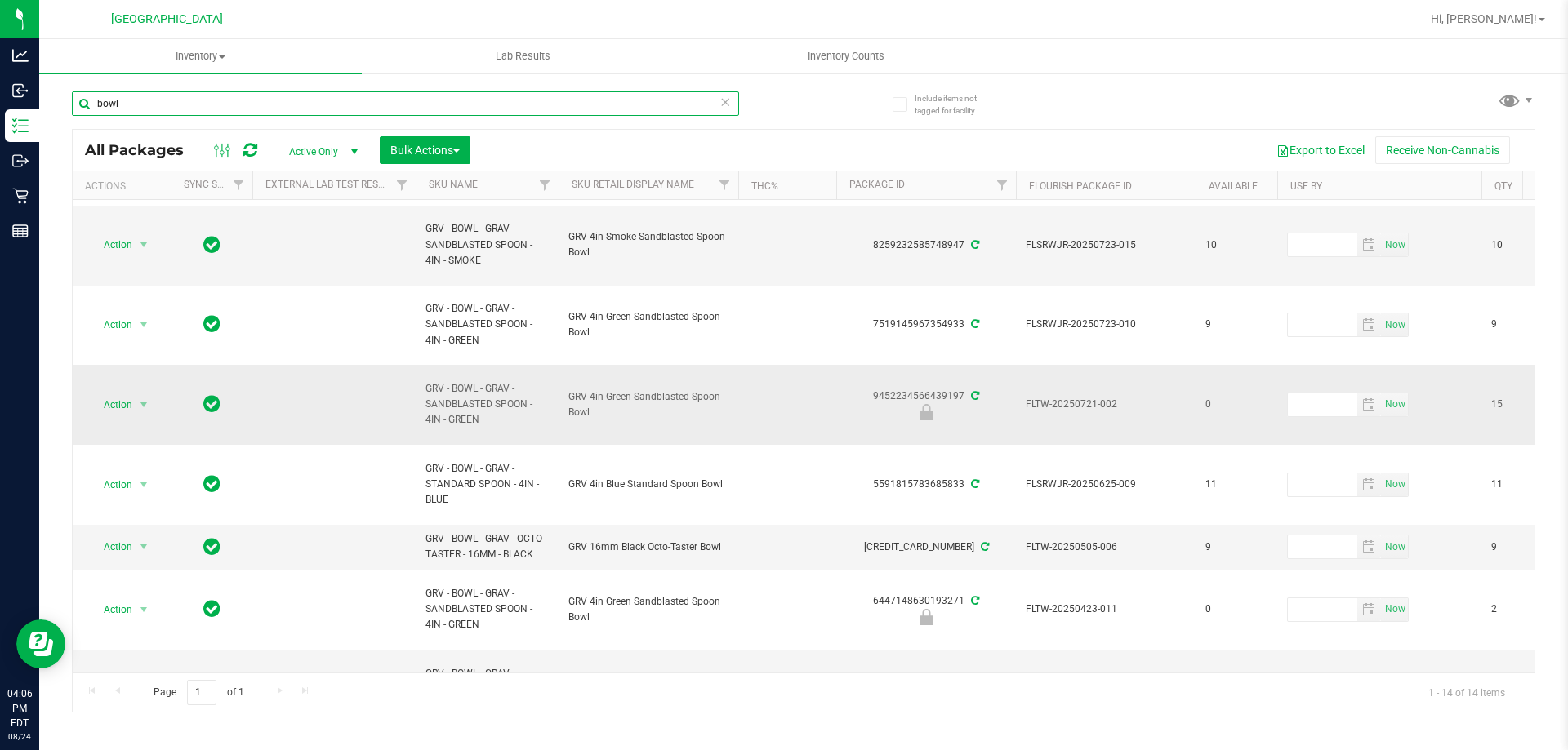
scroll to position [245, 0]
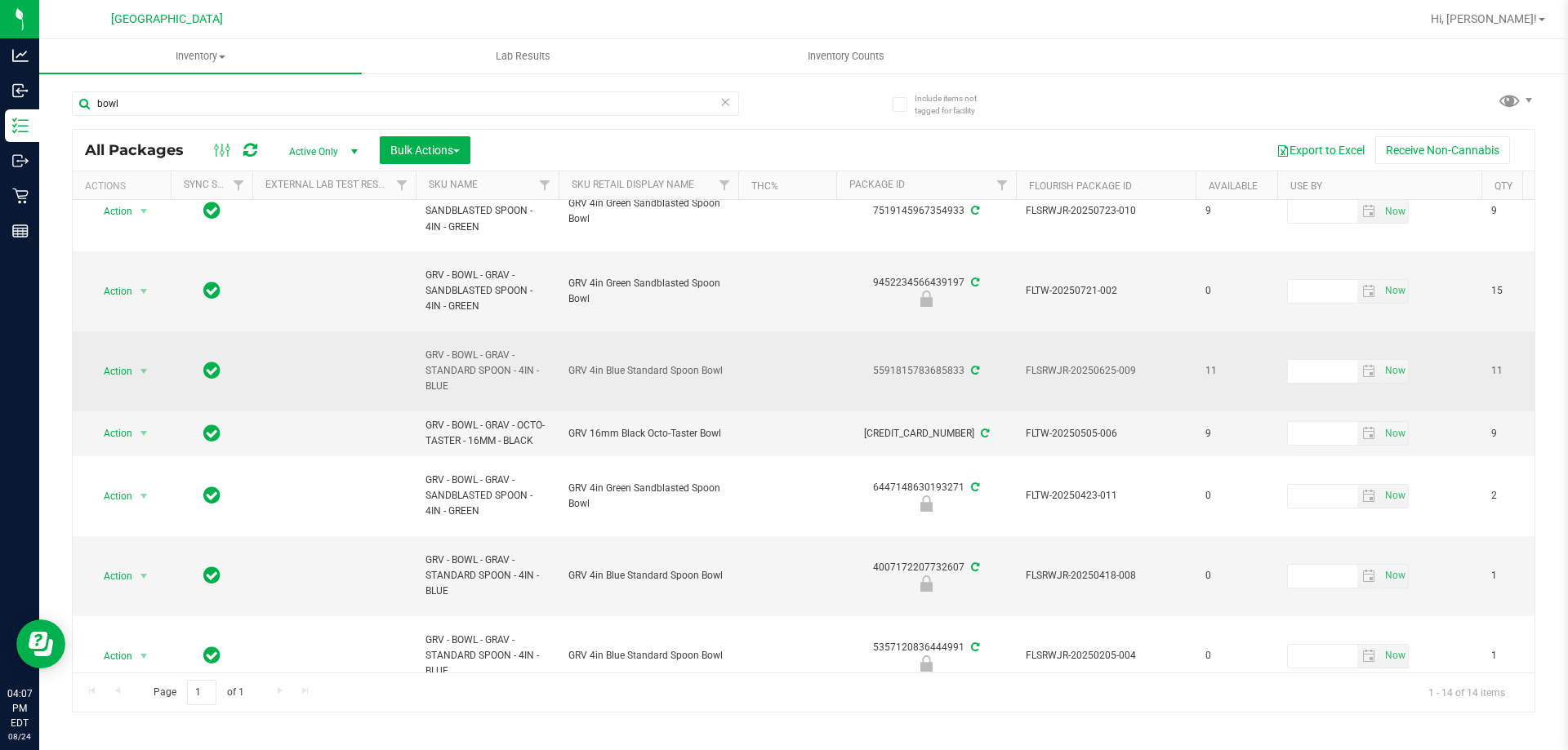
click at [483, 369] on span "GRV - BOWL - GRAV - STANDARD SPOON - 4IN - BLUE" at bounding box center [487, 371] width 123 height 47
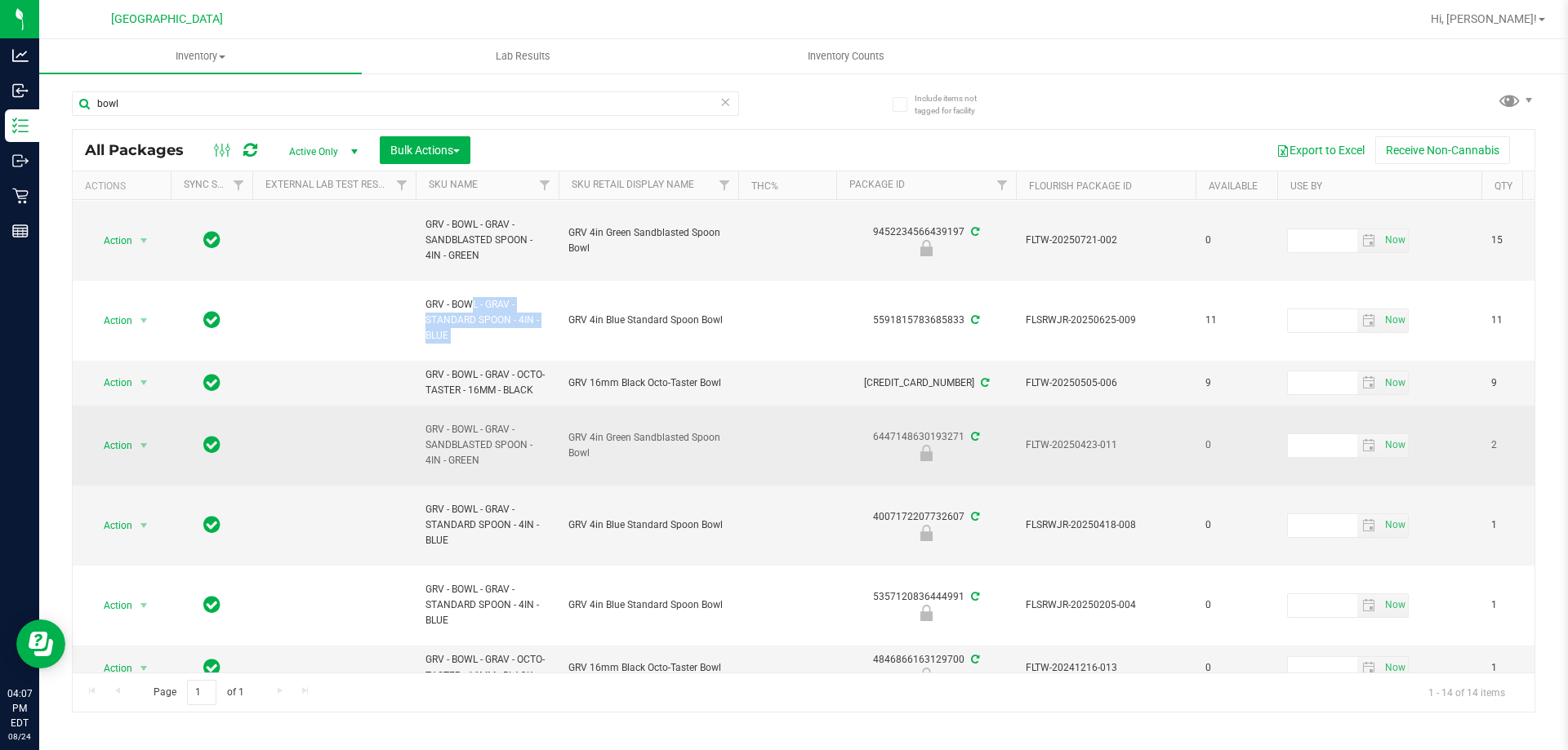
scroll to position [164, 0]
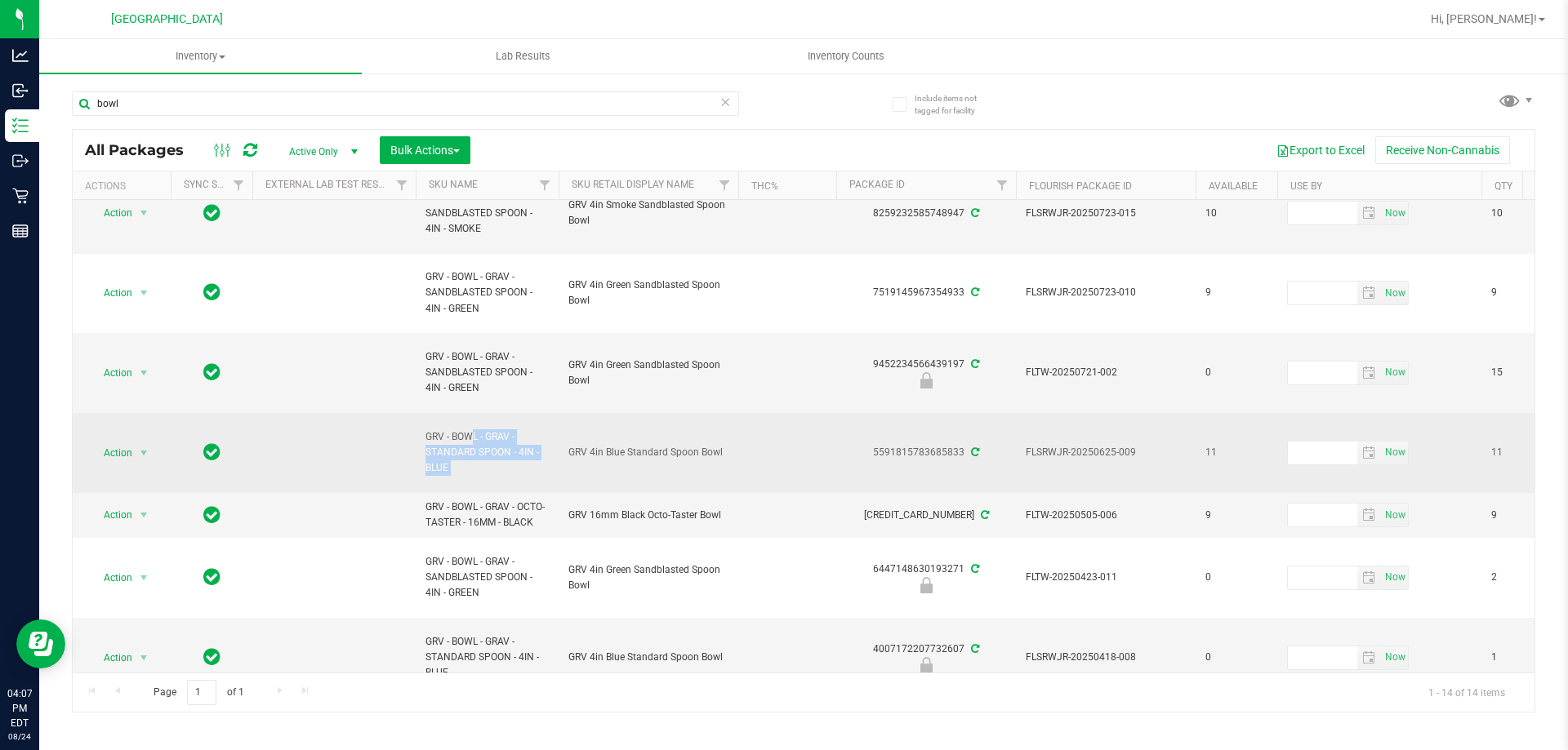
copy tr "GRV - BOWL - GRAV - STANDARD SPOON - 4IN - BLUE"
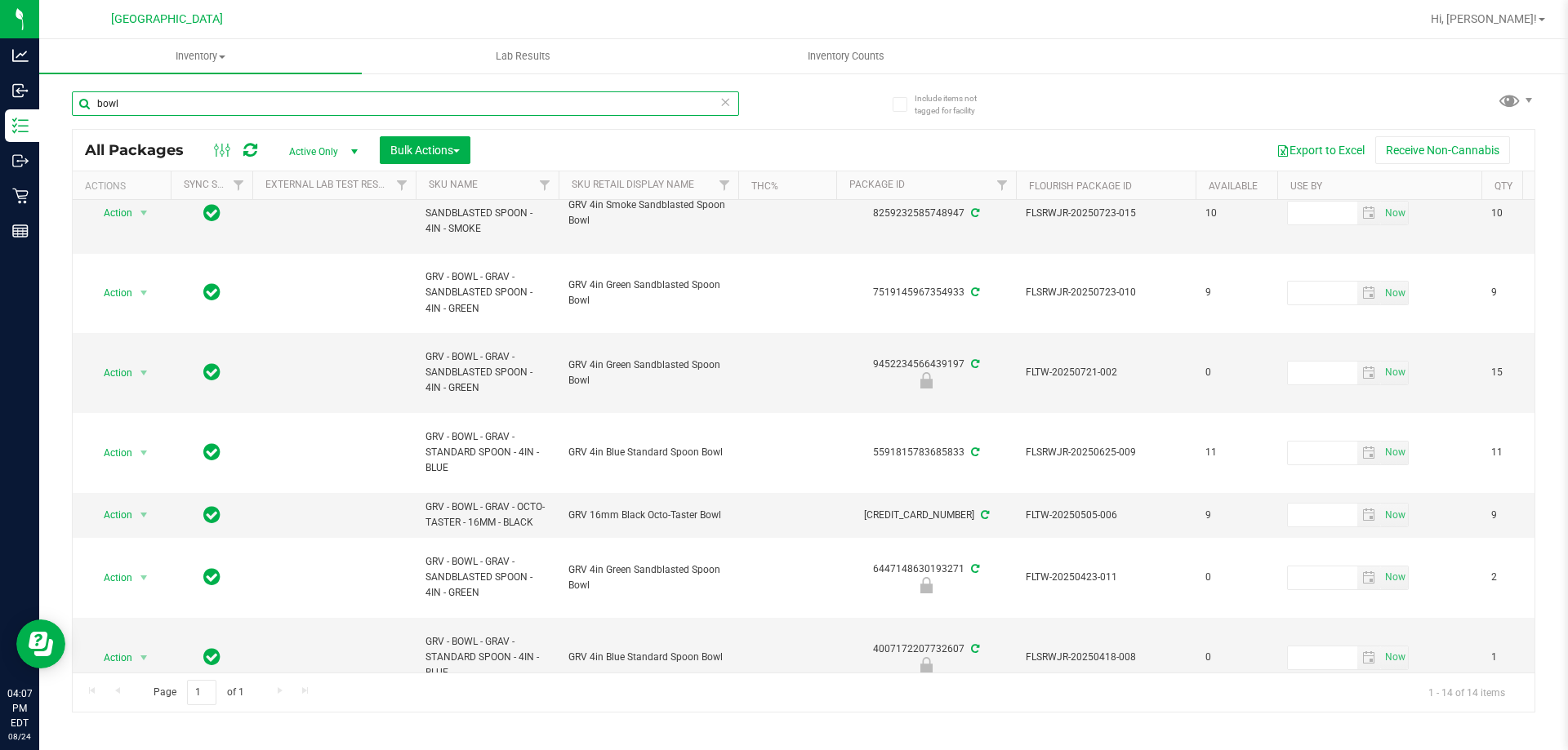
click at [205, 110] on input "bowl" at bounding box center [405, 103] width 667 height 24
paste input "GRV - BOWL - GRAV - STANDARD SPOON - 4IN - BLUE"
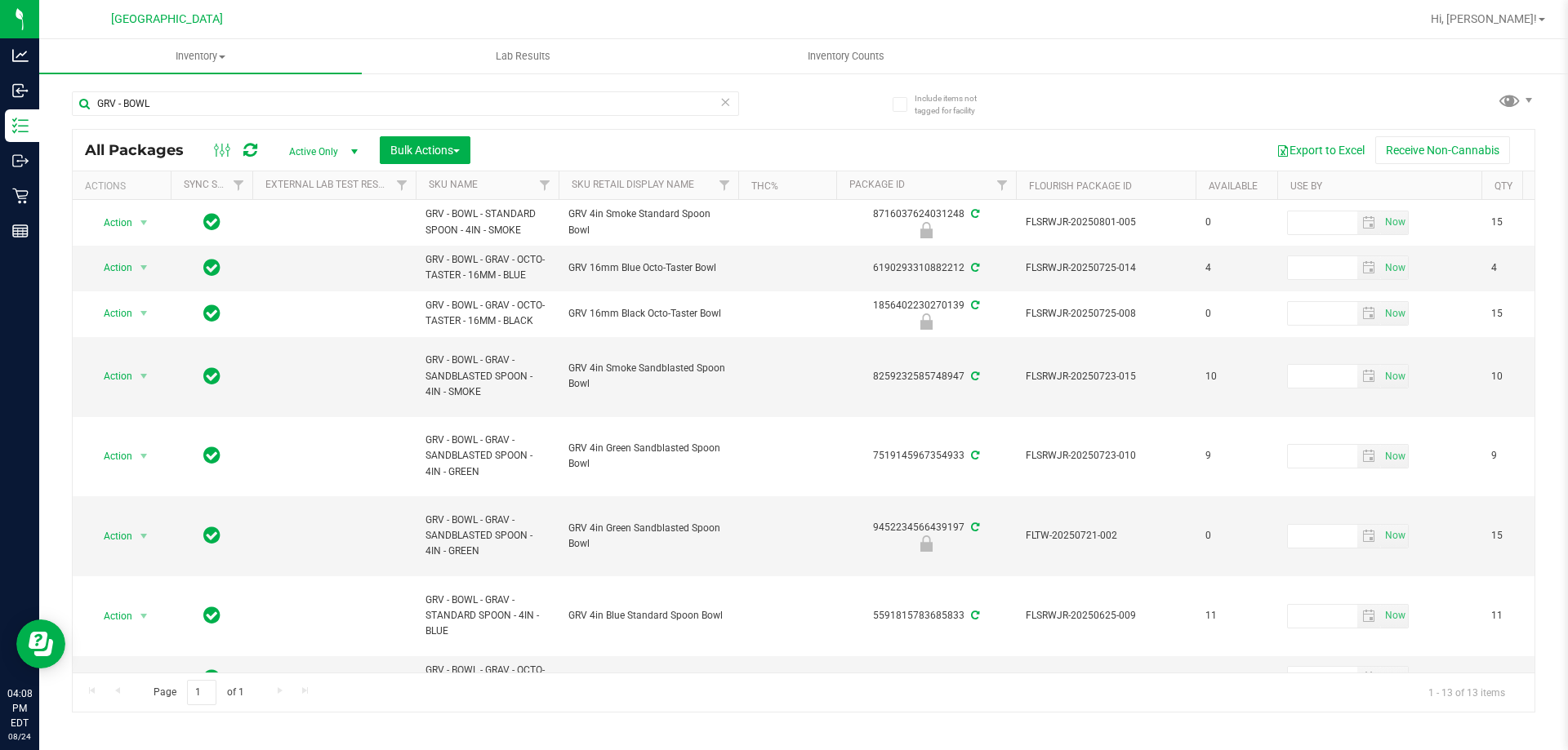
click at [273, 86] on div "GRV - BOWL" at bounding box center [437, 102] width 731 height 53
click at [262, 108] on input "GRV - BOWL" at bounding box center [405, 103] width 667 height 24
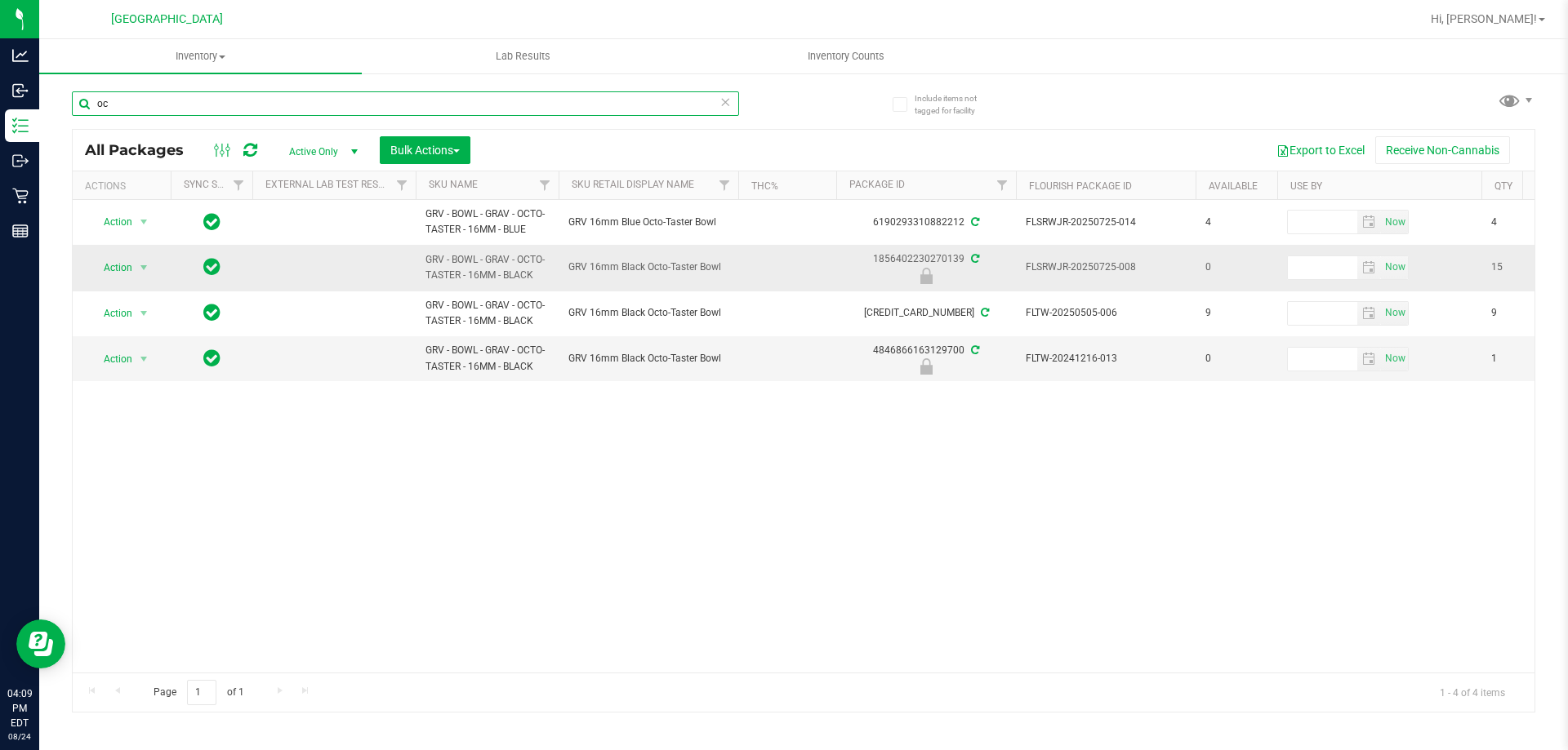
type input "o"
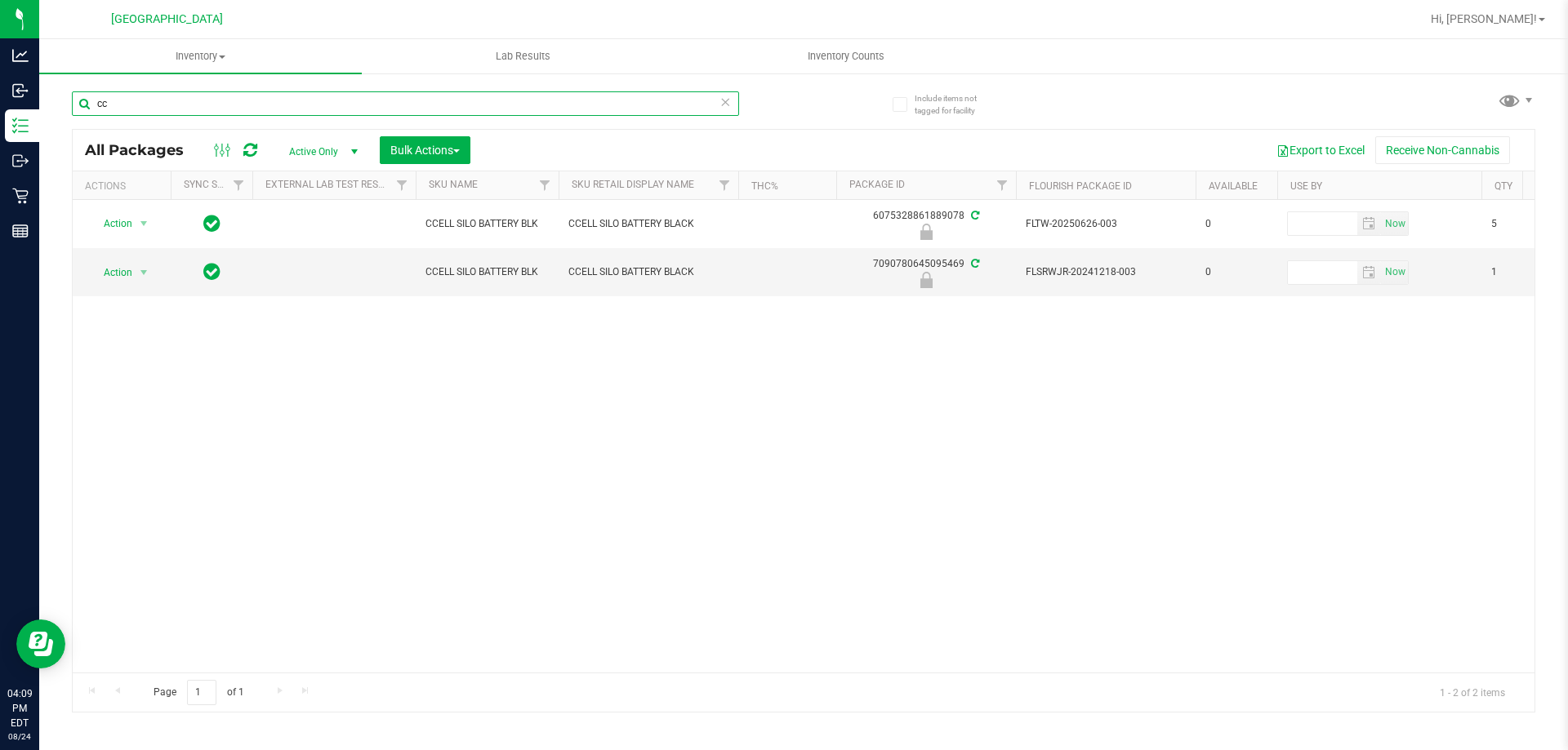
type input "c"
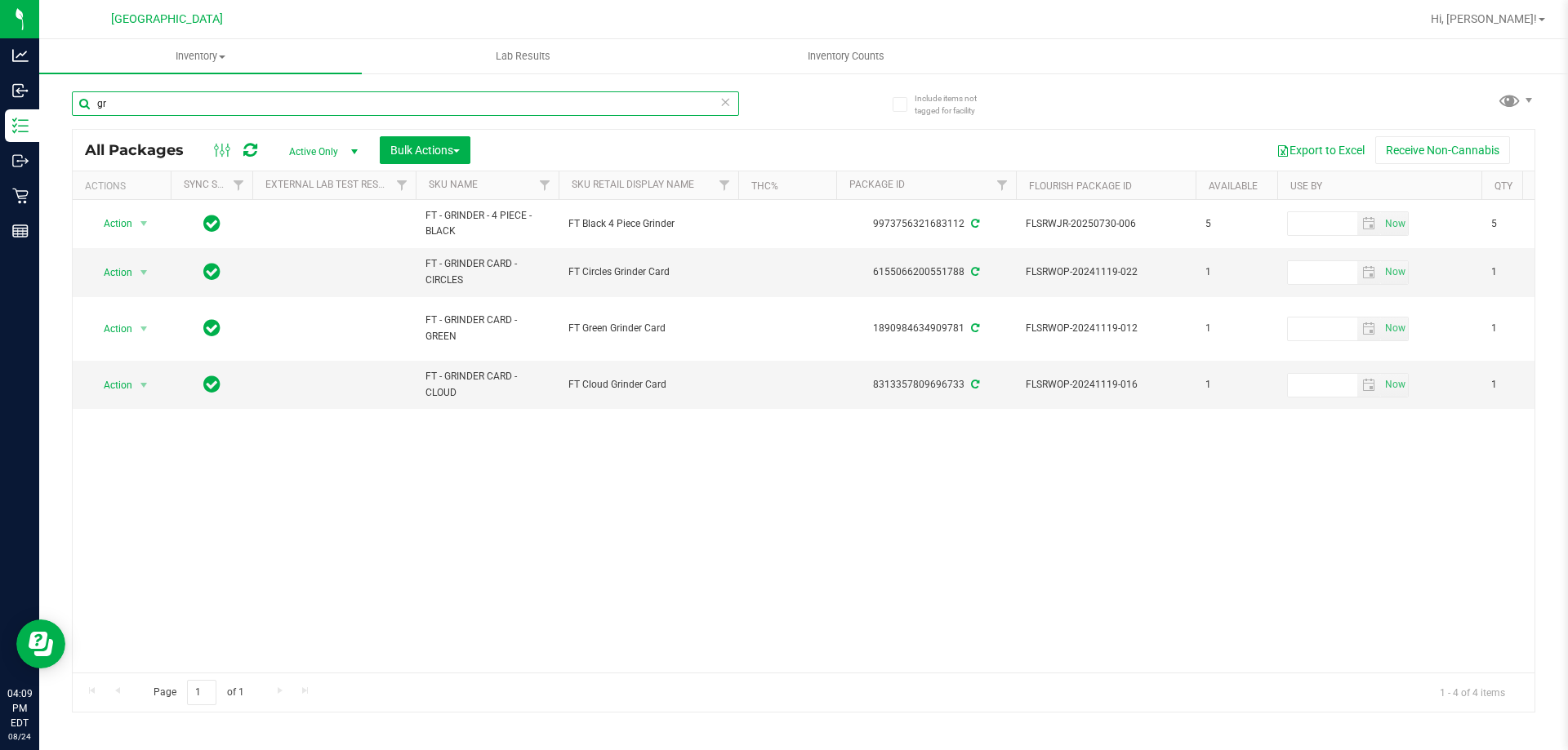
type input "g"
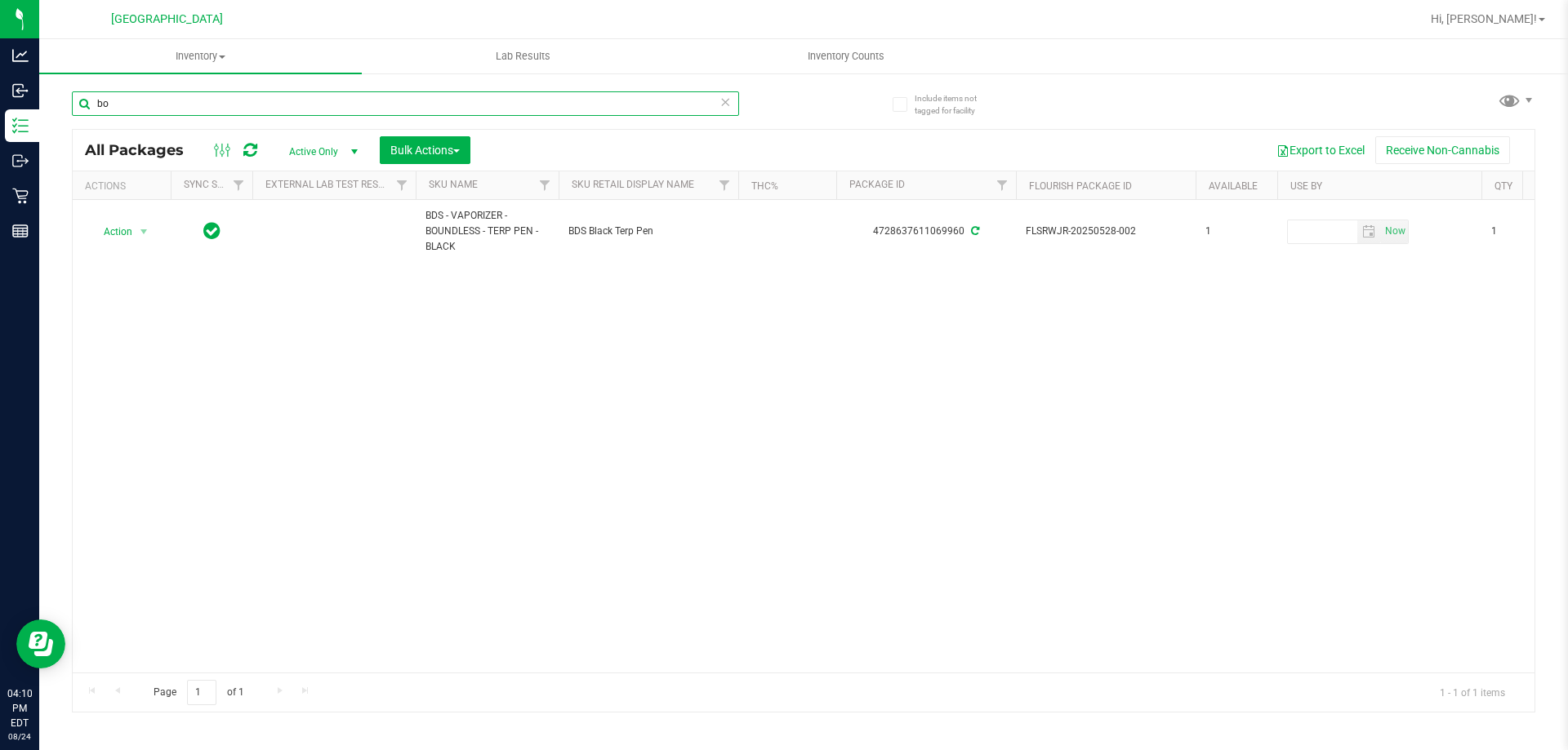
type input "b"
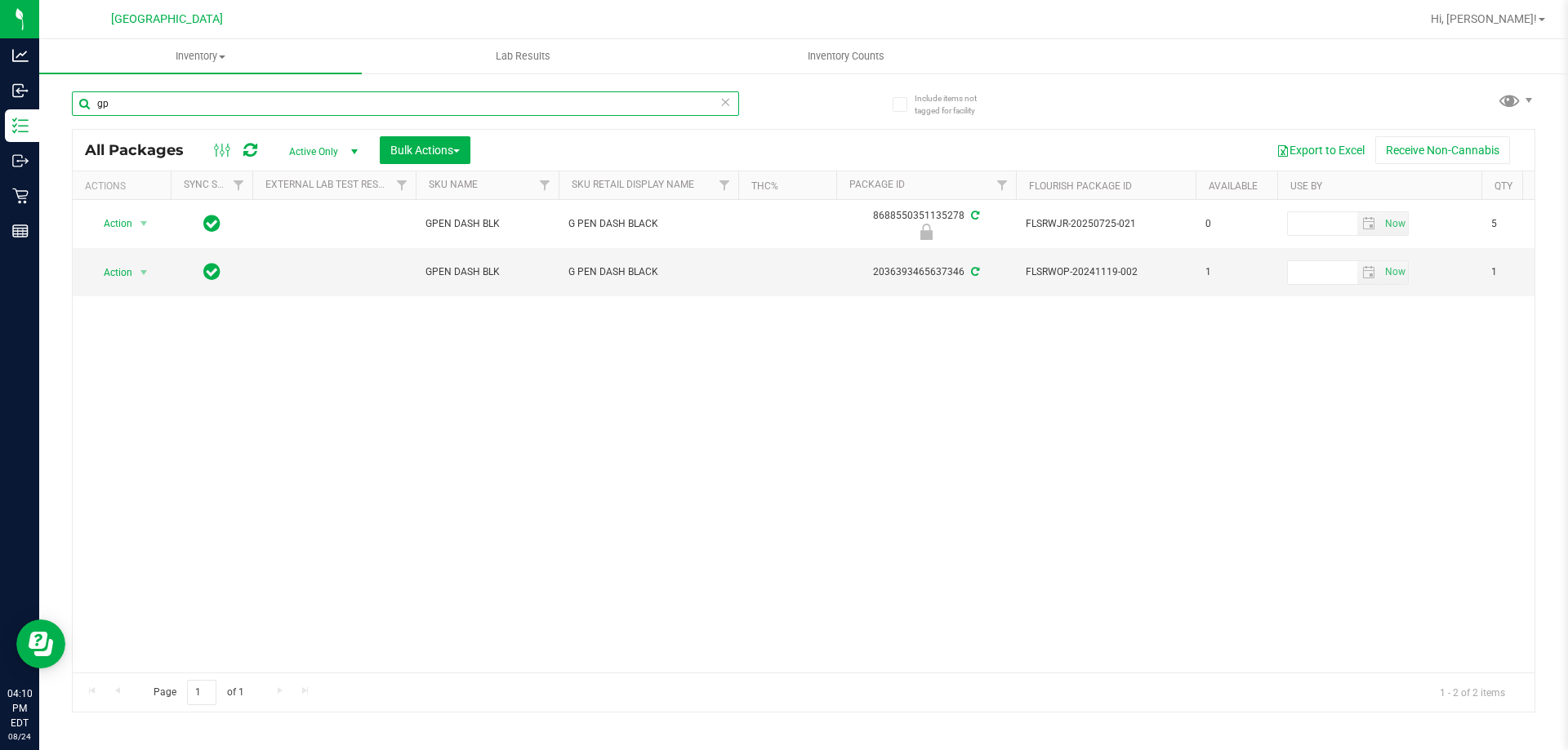
type input "g"
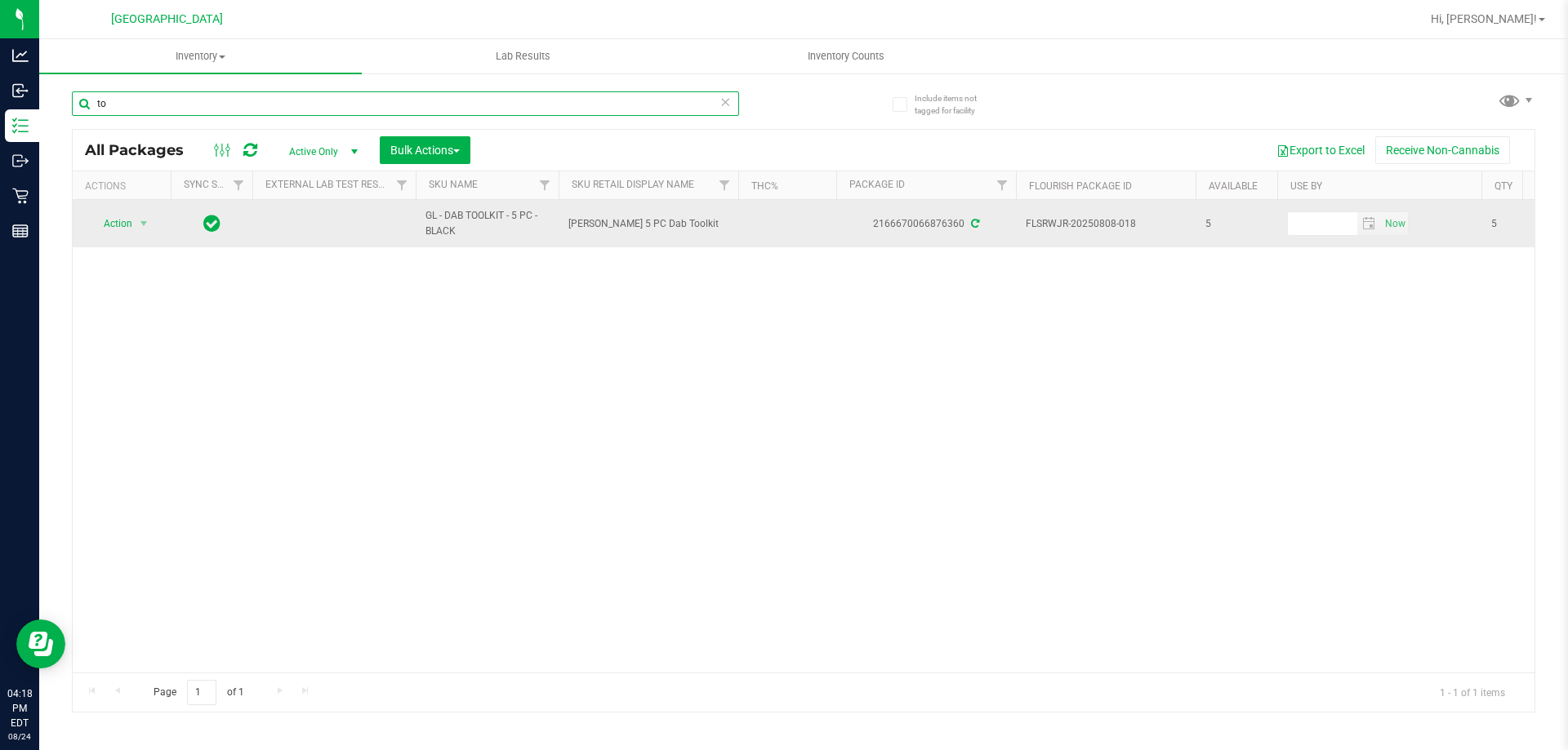
type input "t"
type input "lighter"
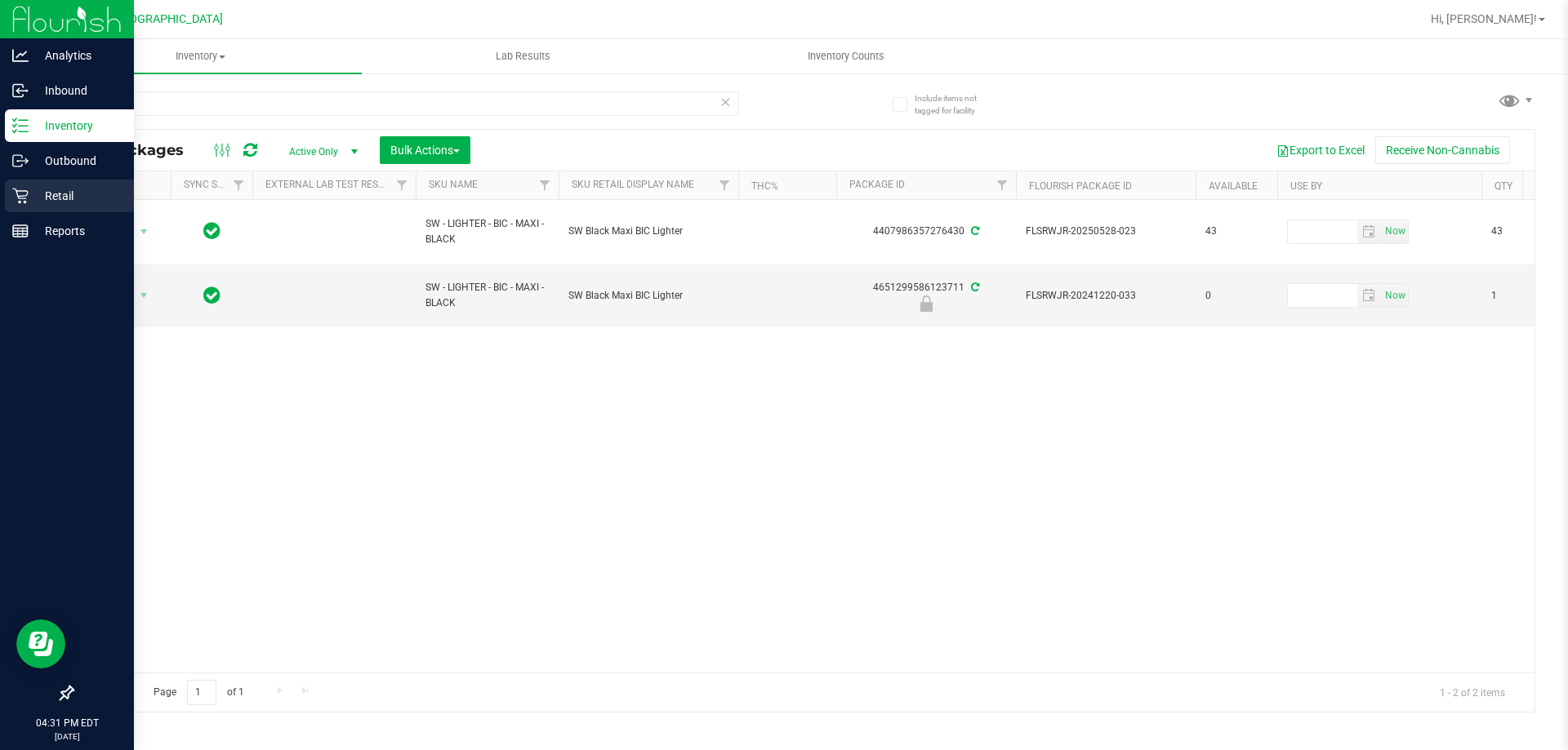
click at [71, 195] on p "Retail" at bounding box center [78, 195] width 98 height 20
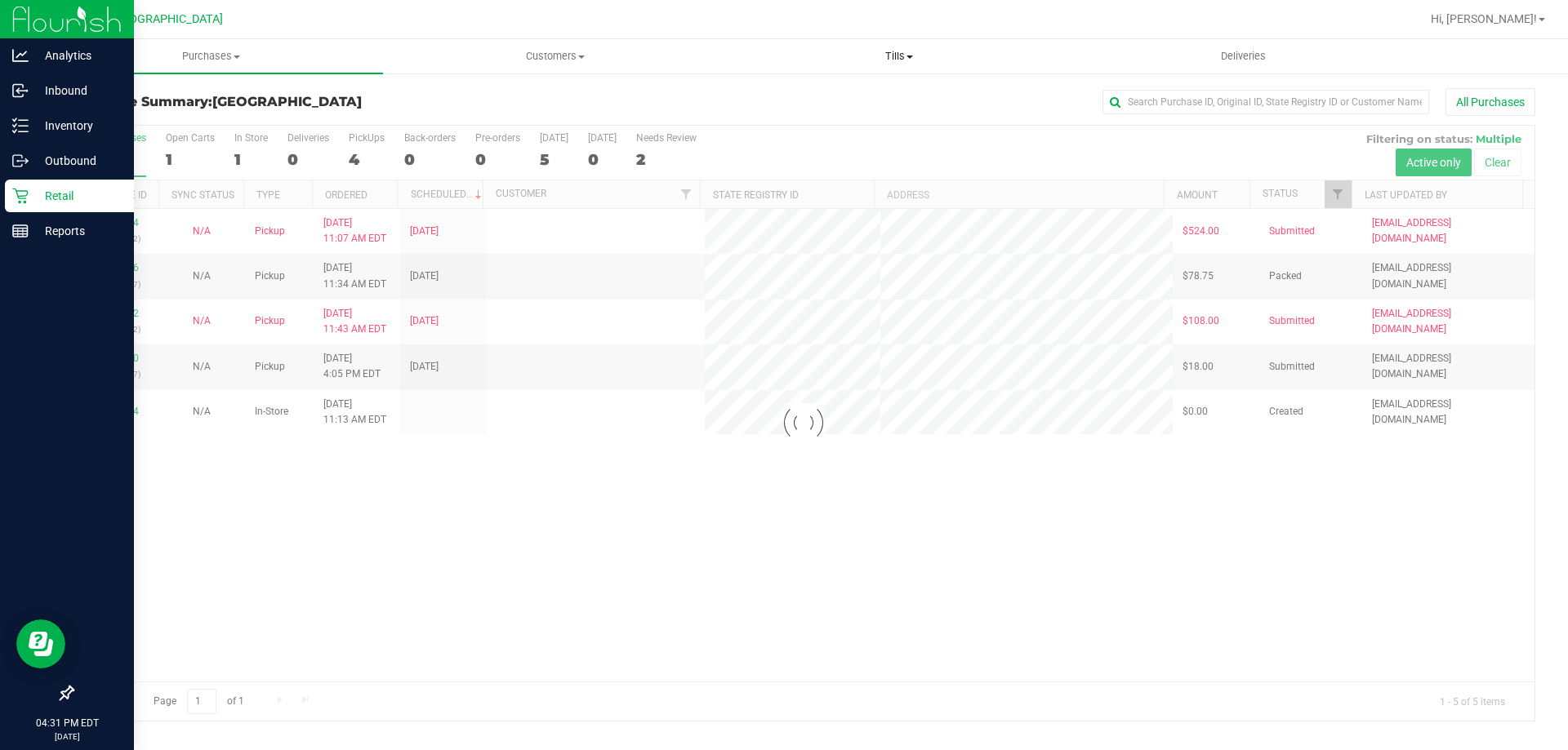
click at [924, 55] on span "Tills" at bounding box center [898, 56] width 342 height 15
click at [818, 96] on span "Manage tills" at bounding box center [781, 98] width 110 height 14
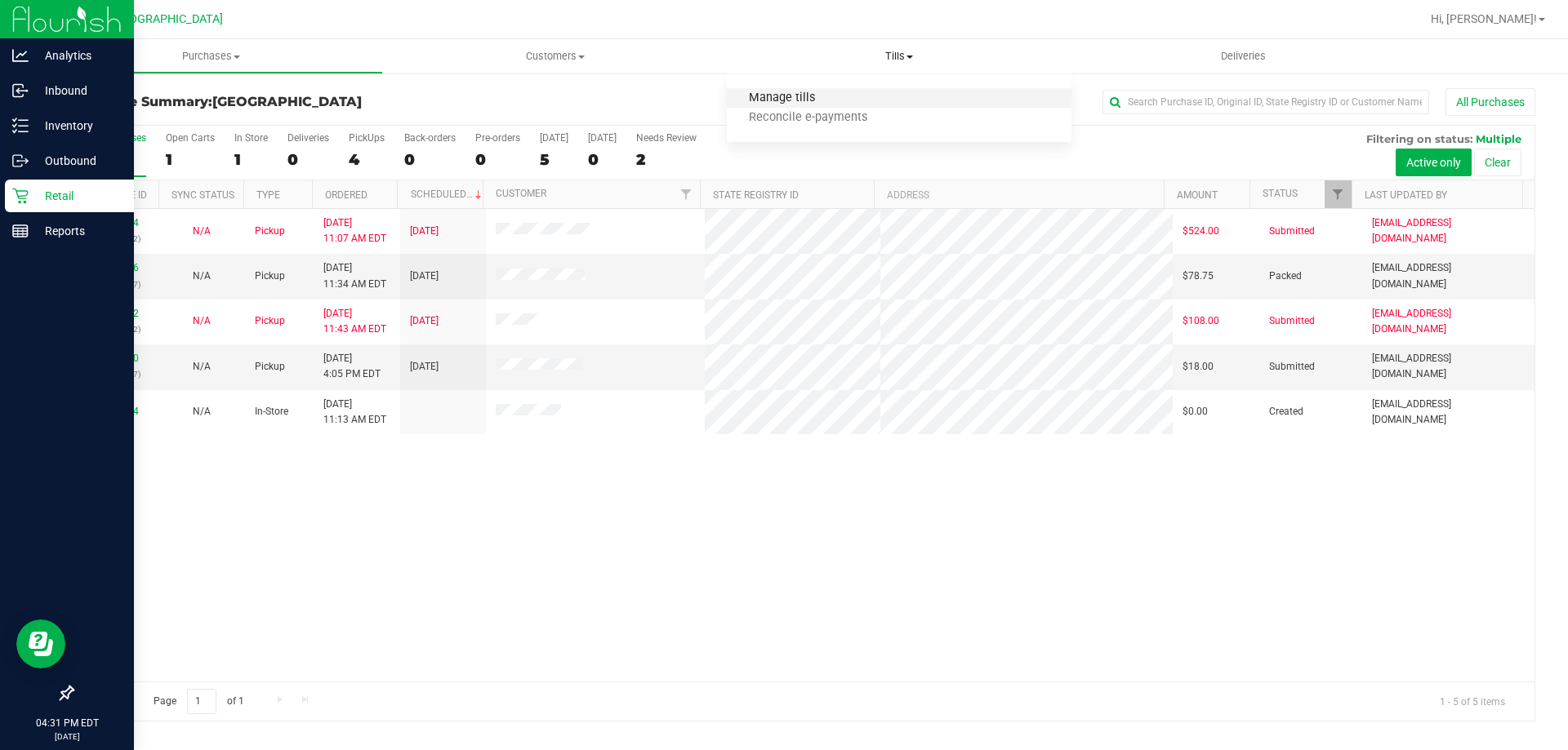
click at [818, 96] on span "Manage tills" at bounding box center [781, 98] width 110 height 14
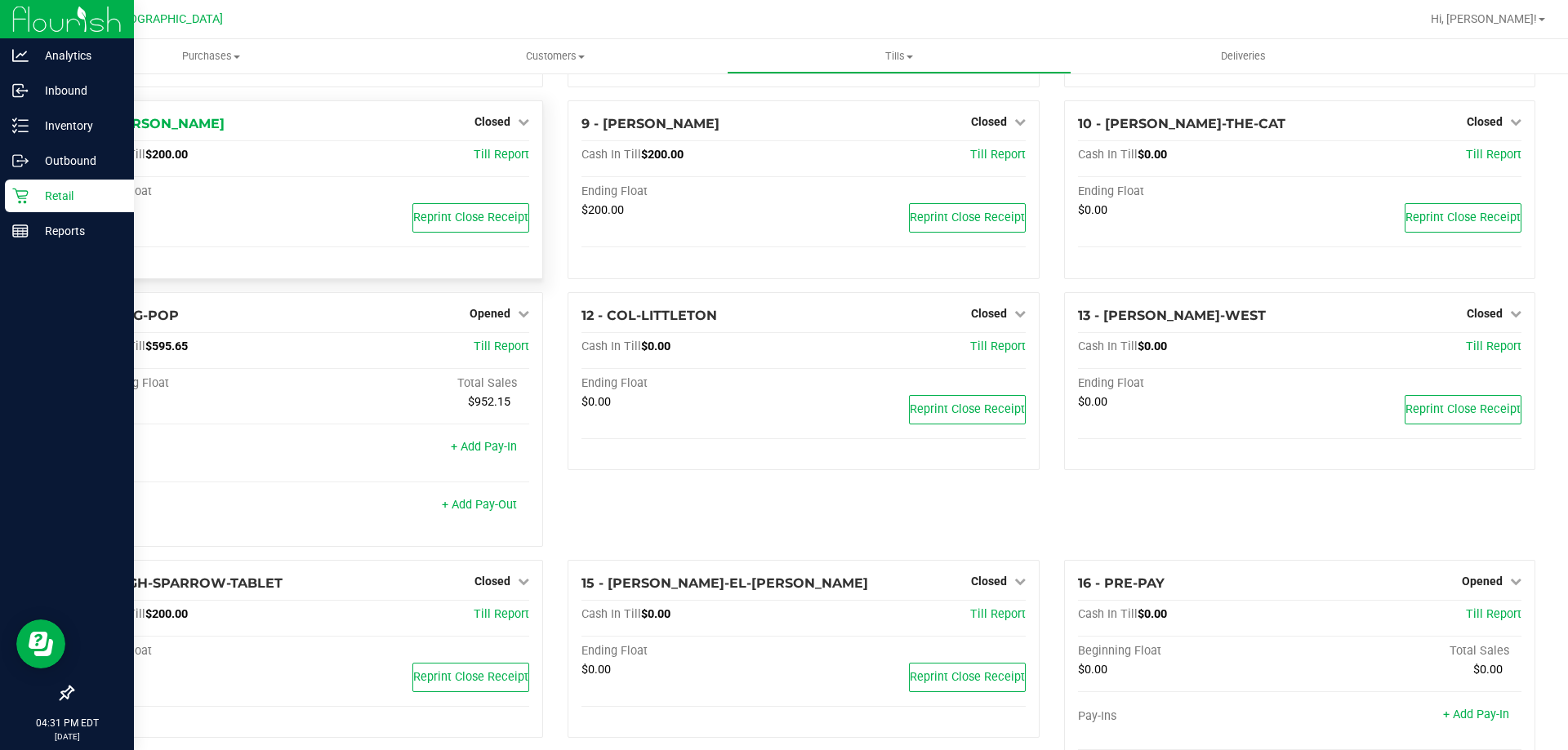
scroll to position [248, 0]
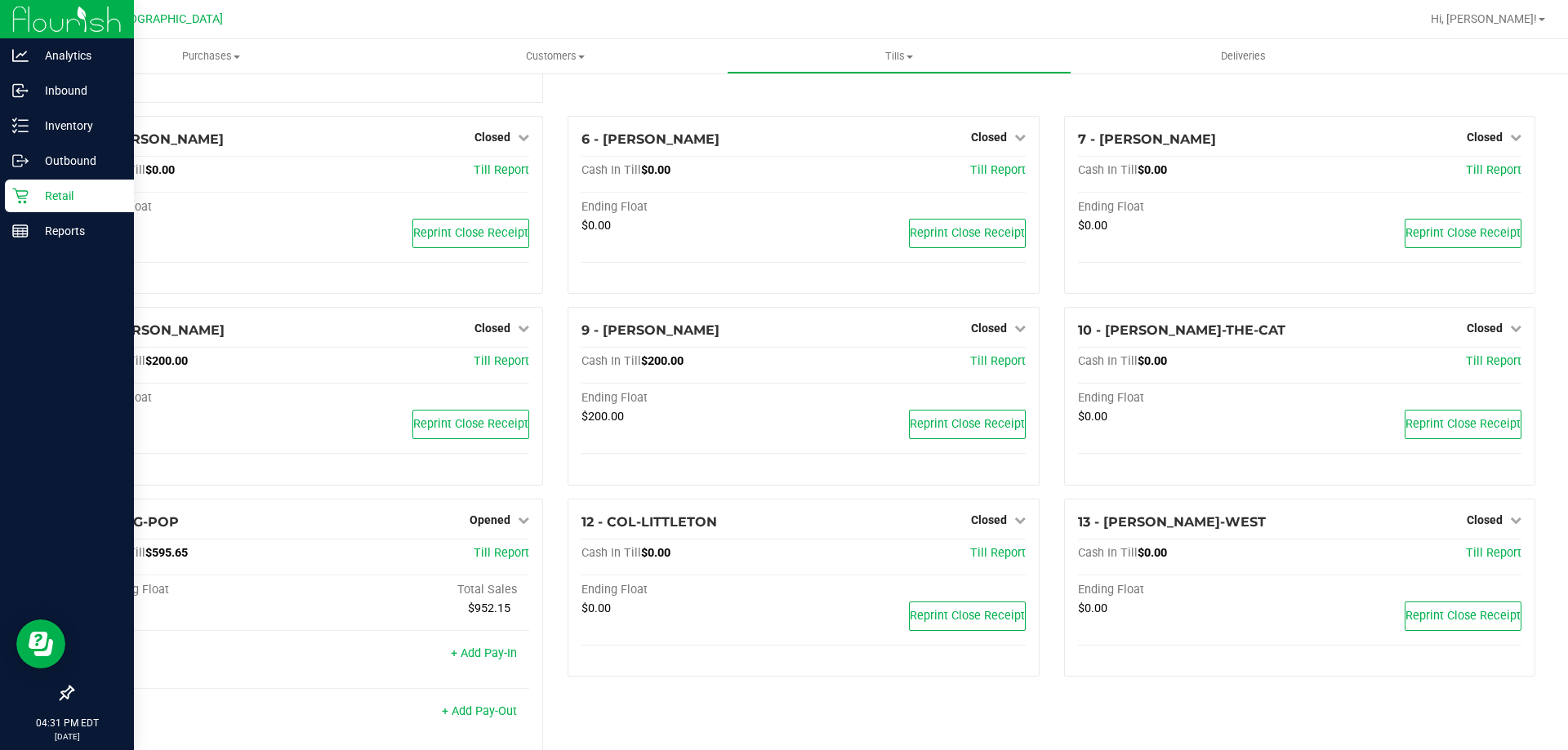
click at [103, 207] on div "Retail" at bounding box center [70, 195] width 129 height 33
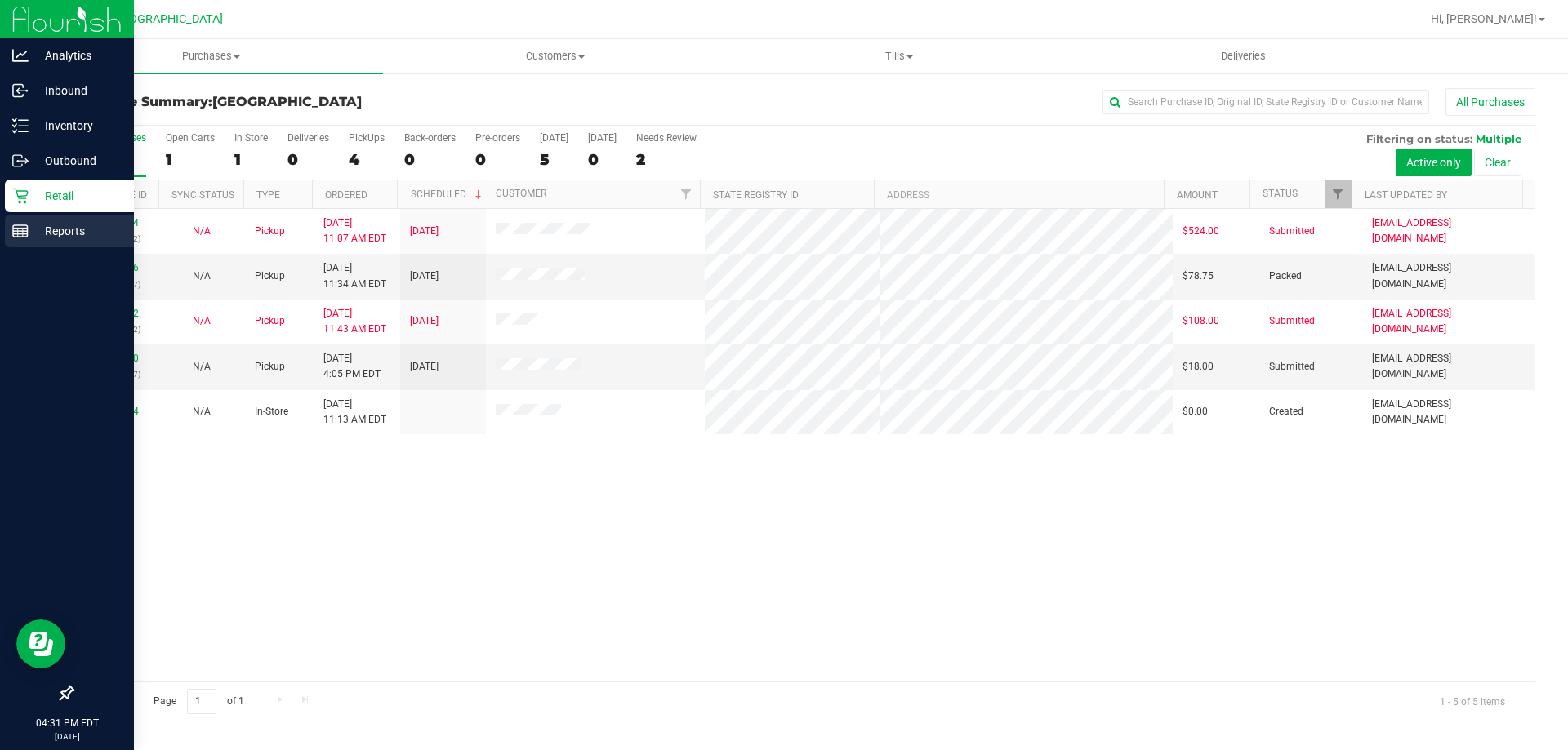
click at [59, 232] on p "Reports" at bounding box center [78, 231] width 98 height 20
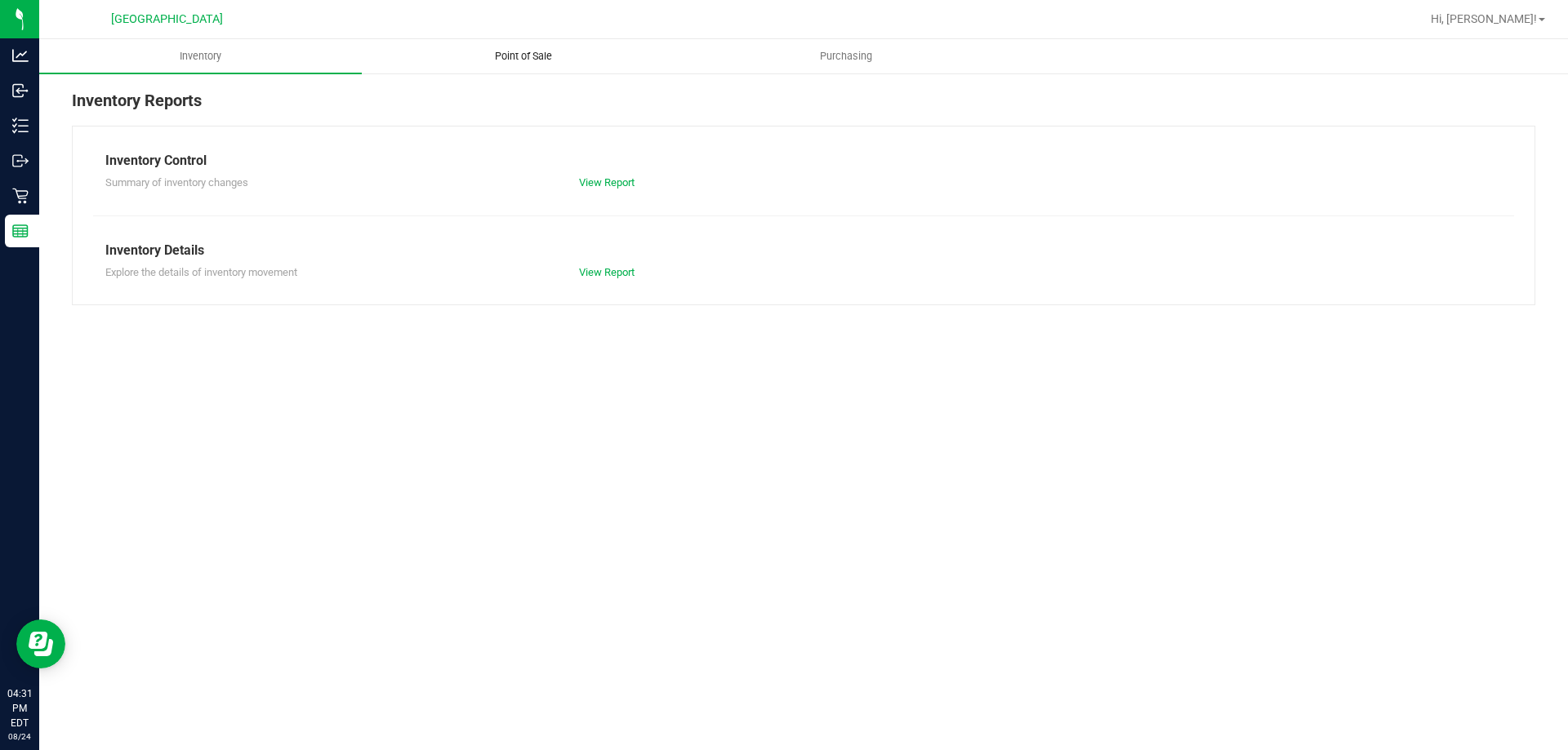
click at [539, 47] on uib-tab-heading "Point of Sale" at bounding box center [523, 56] width 320 height 33
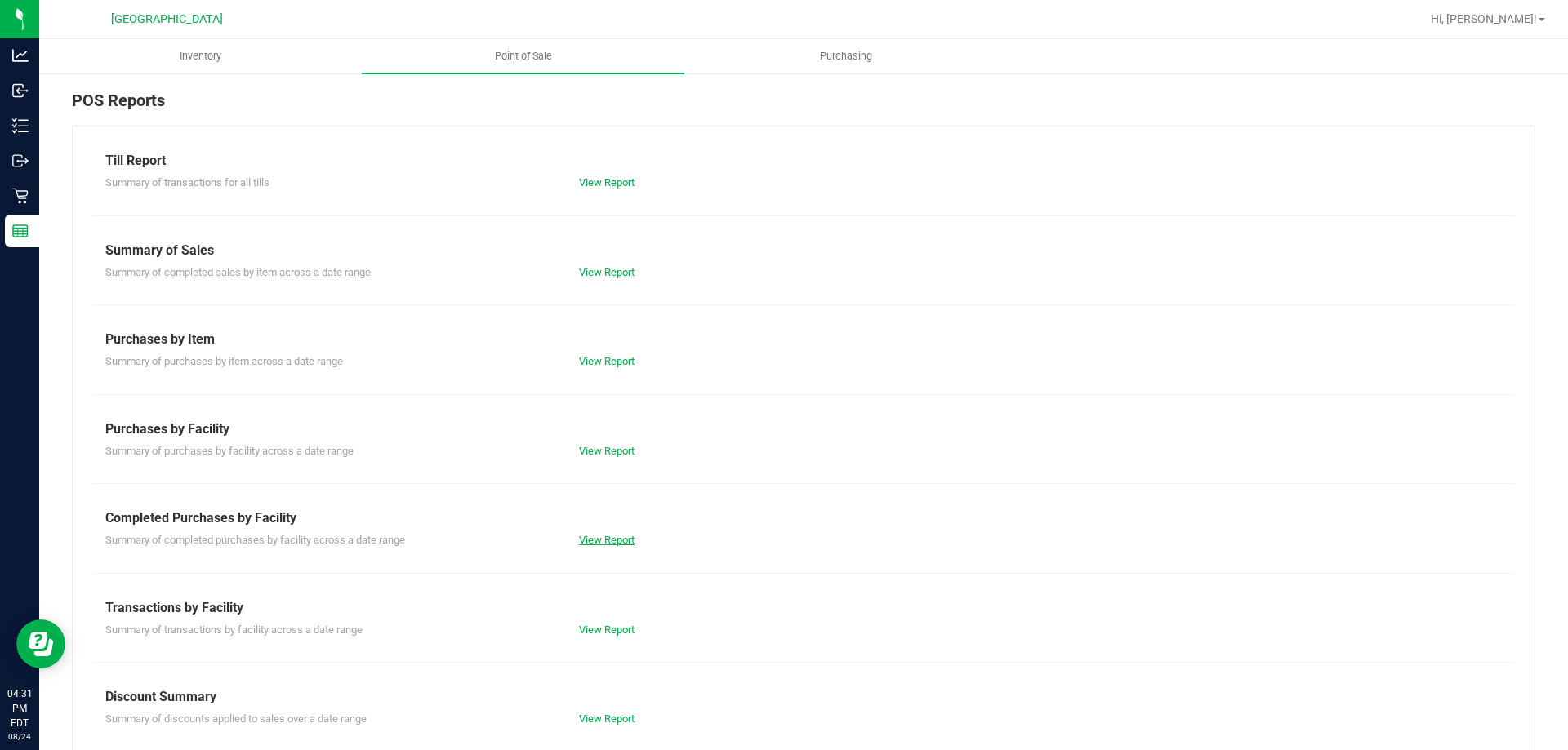
click at [612, 534] on link "View Report" at bounding box center [607, 540] width 55 height 12
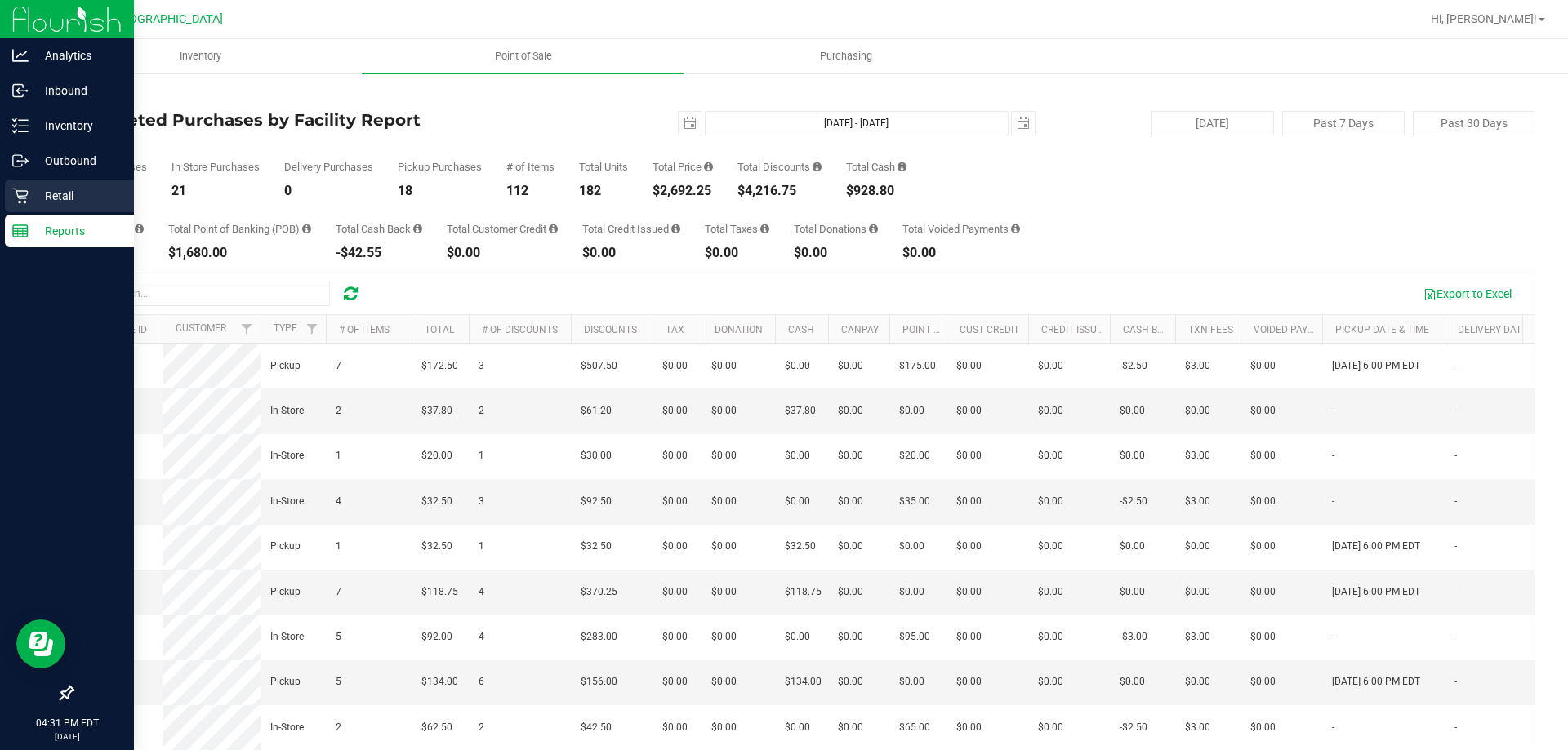
click at [36, 186] on p "Retail" at bounding box center [78, 195] width 98 height 20
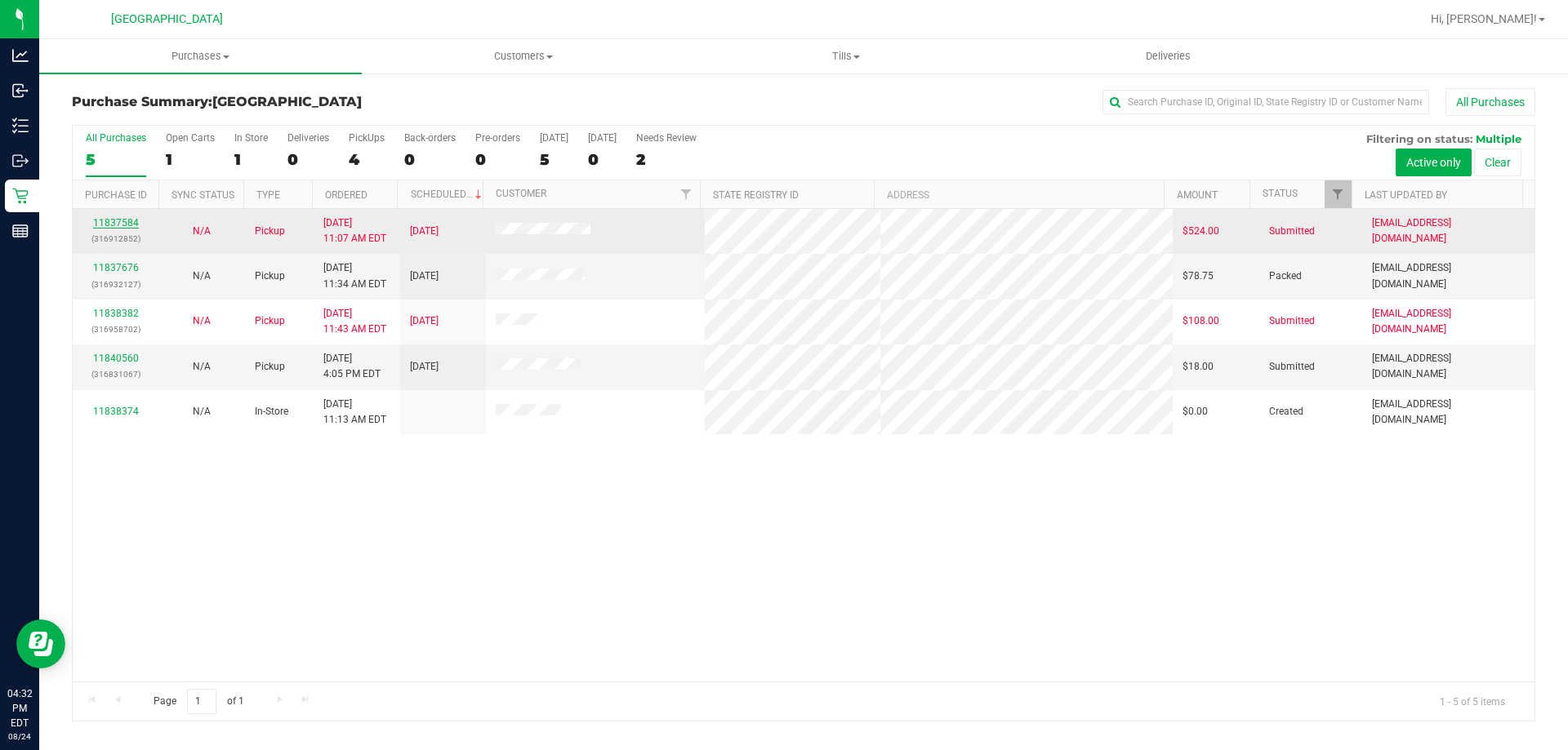
click at [107, 224] on link "11837584" at bounding box center [115, 222] width 46 height 11
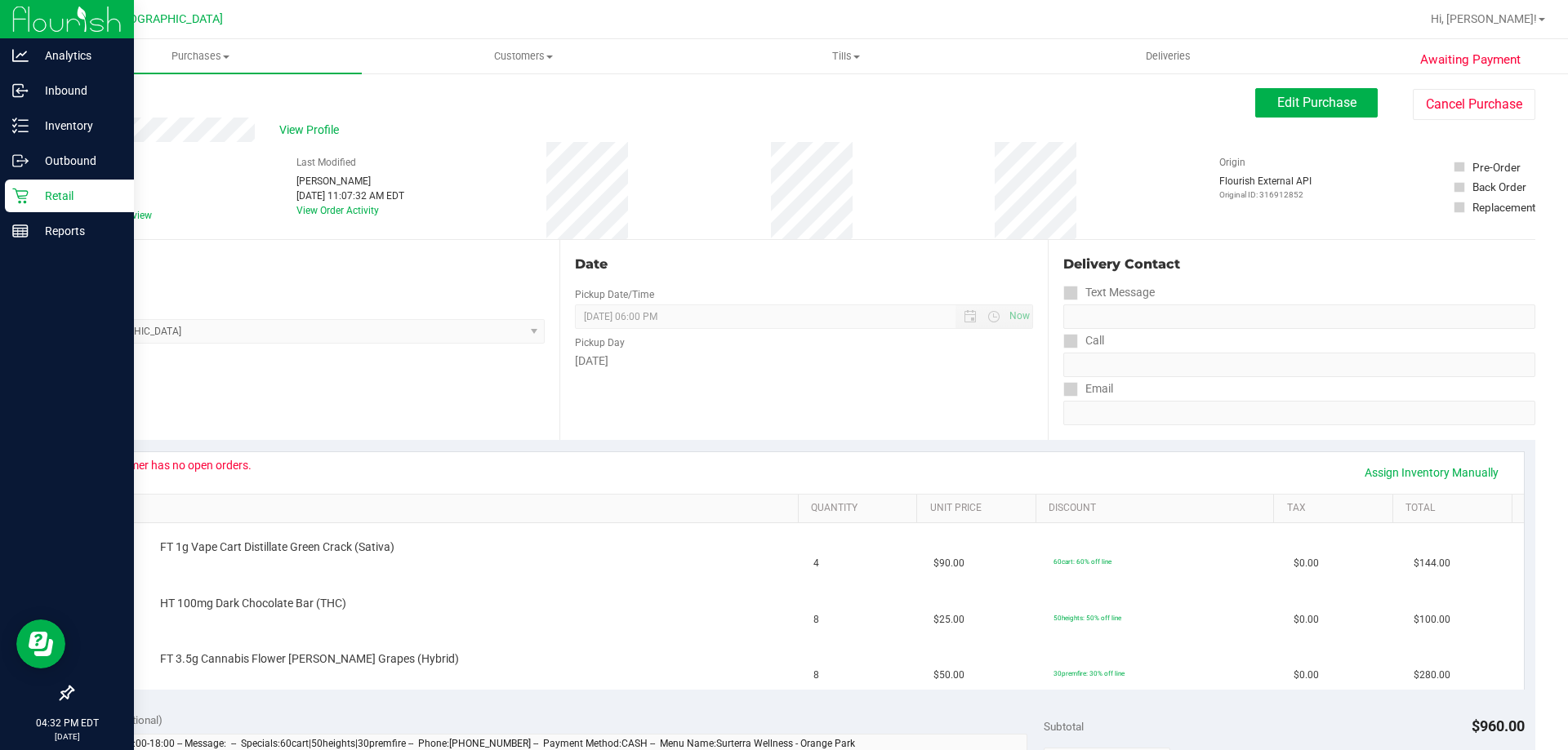
click at [29, 202] on p "Retail" at bounding box center [78, 195] width 98 height 20
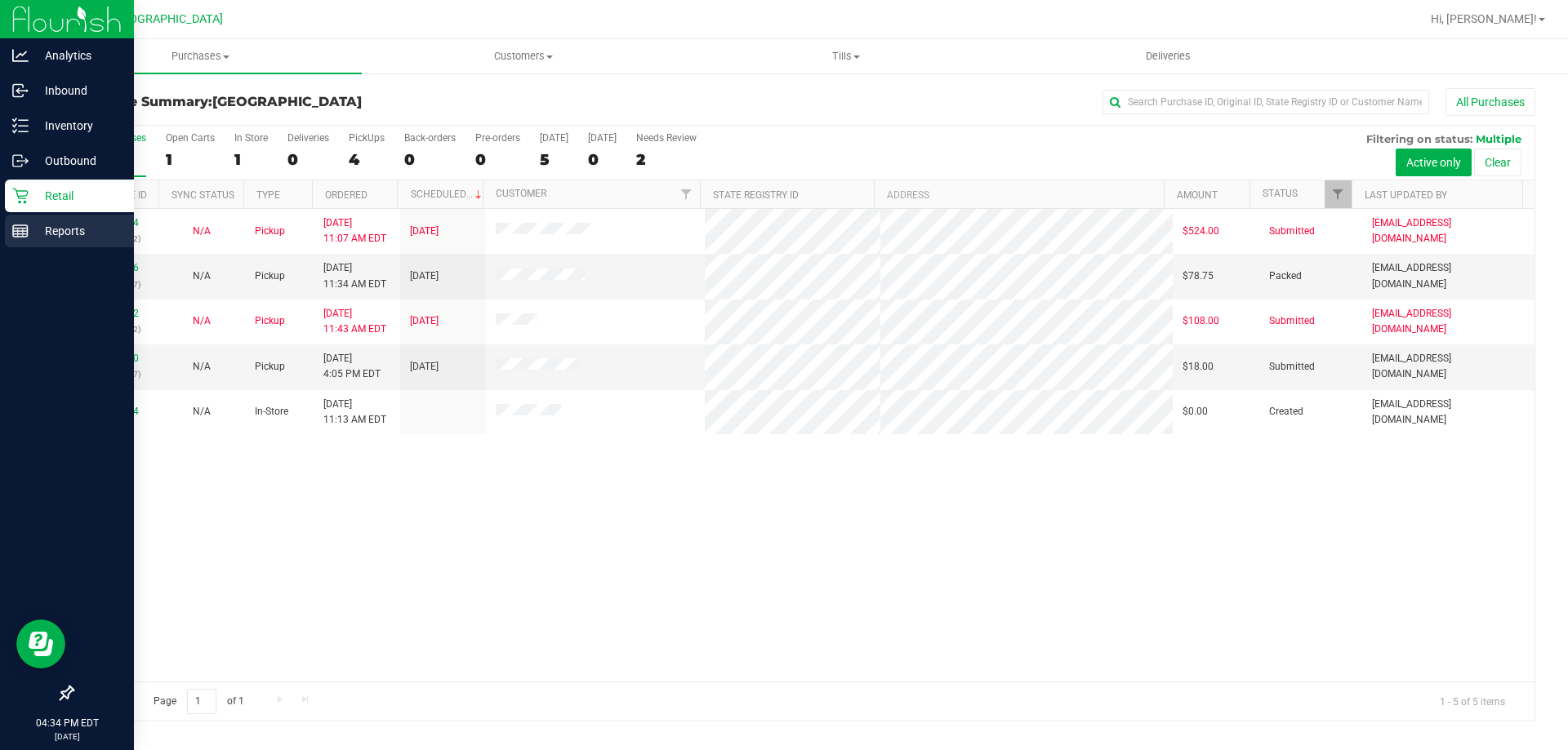
click at [29, 225] on p "Reports" at bounding box center [78, 231] width 98 height 20
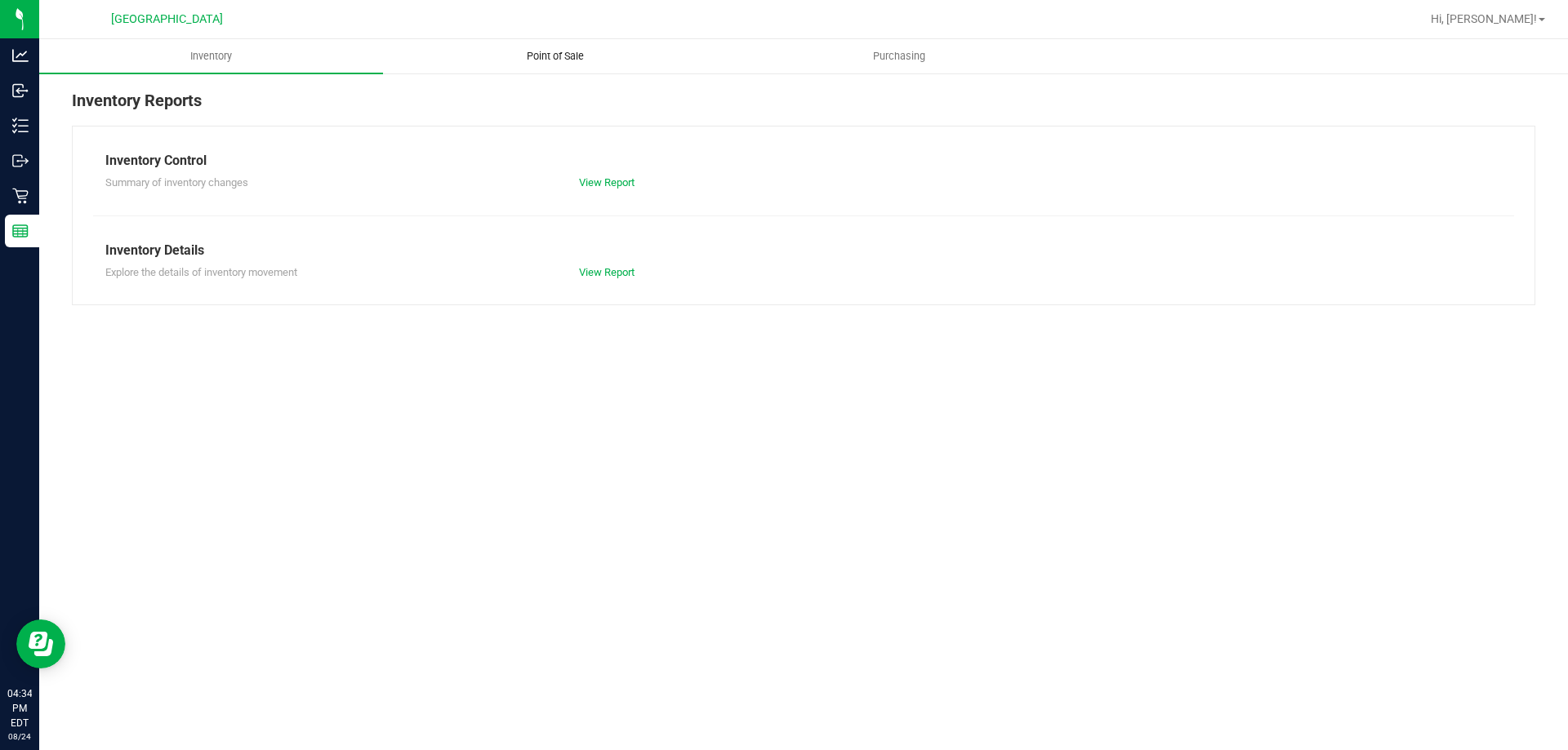
click at [551, 61] on span "Point of Sale" at bounding box center [556, 56] width 102 height 15
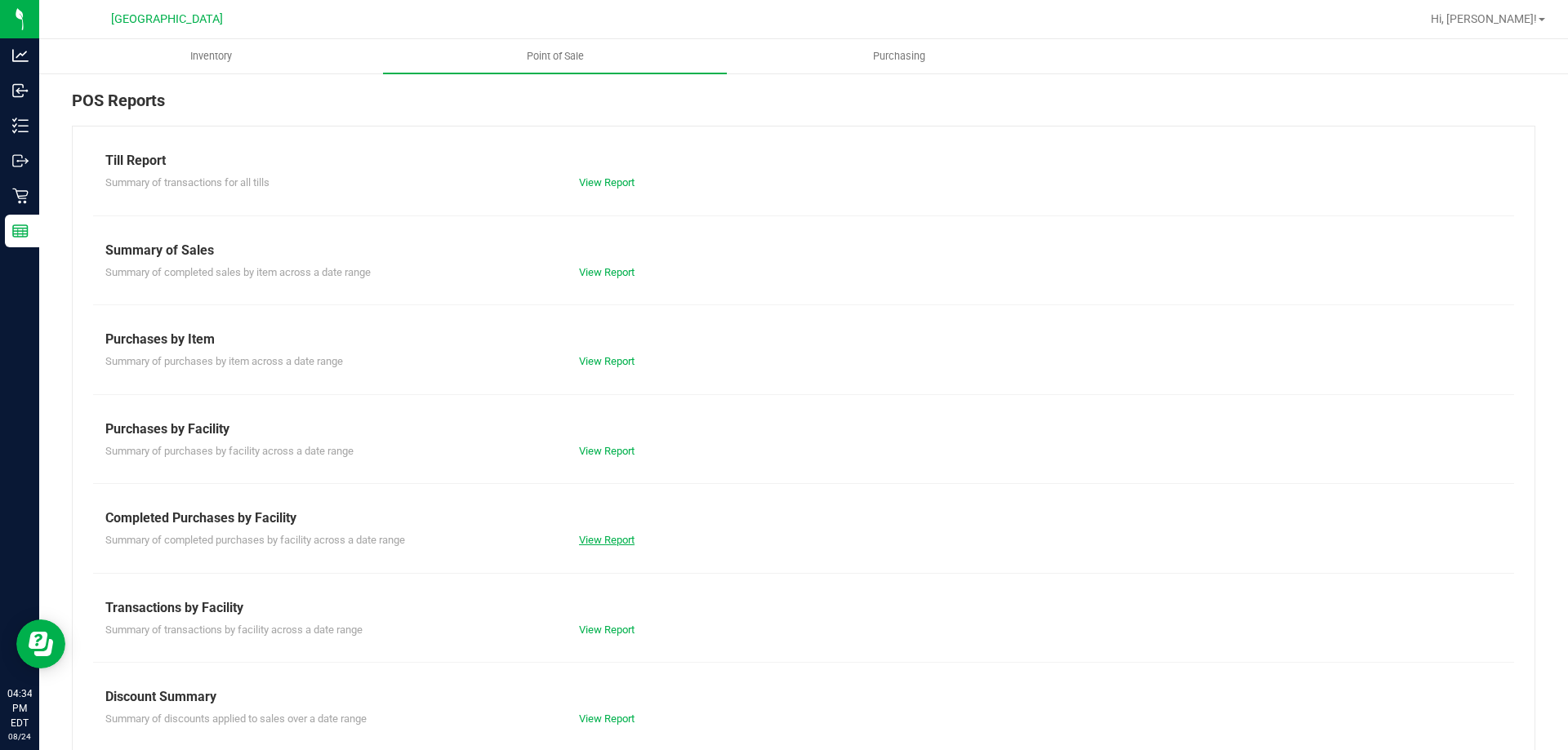
click at [619, 538] on link "View Report" at bounding box center [607, 540] width 55 height 12
